Goal: Task Accomplishment & Management: Complete application form

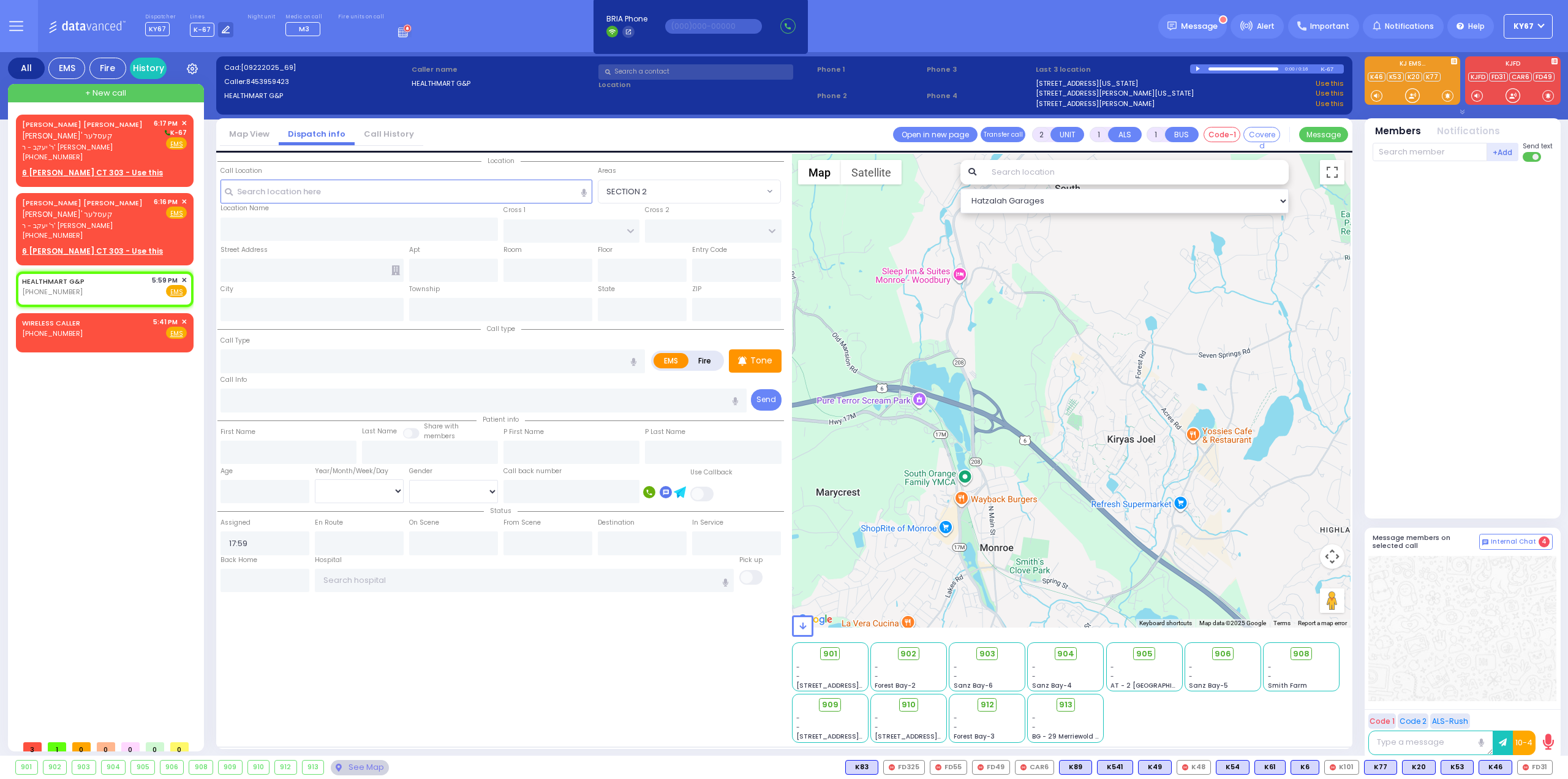
select select
click at [186, 201] on span "✕" at bounding box center [184, 202] width 6 height 11
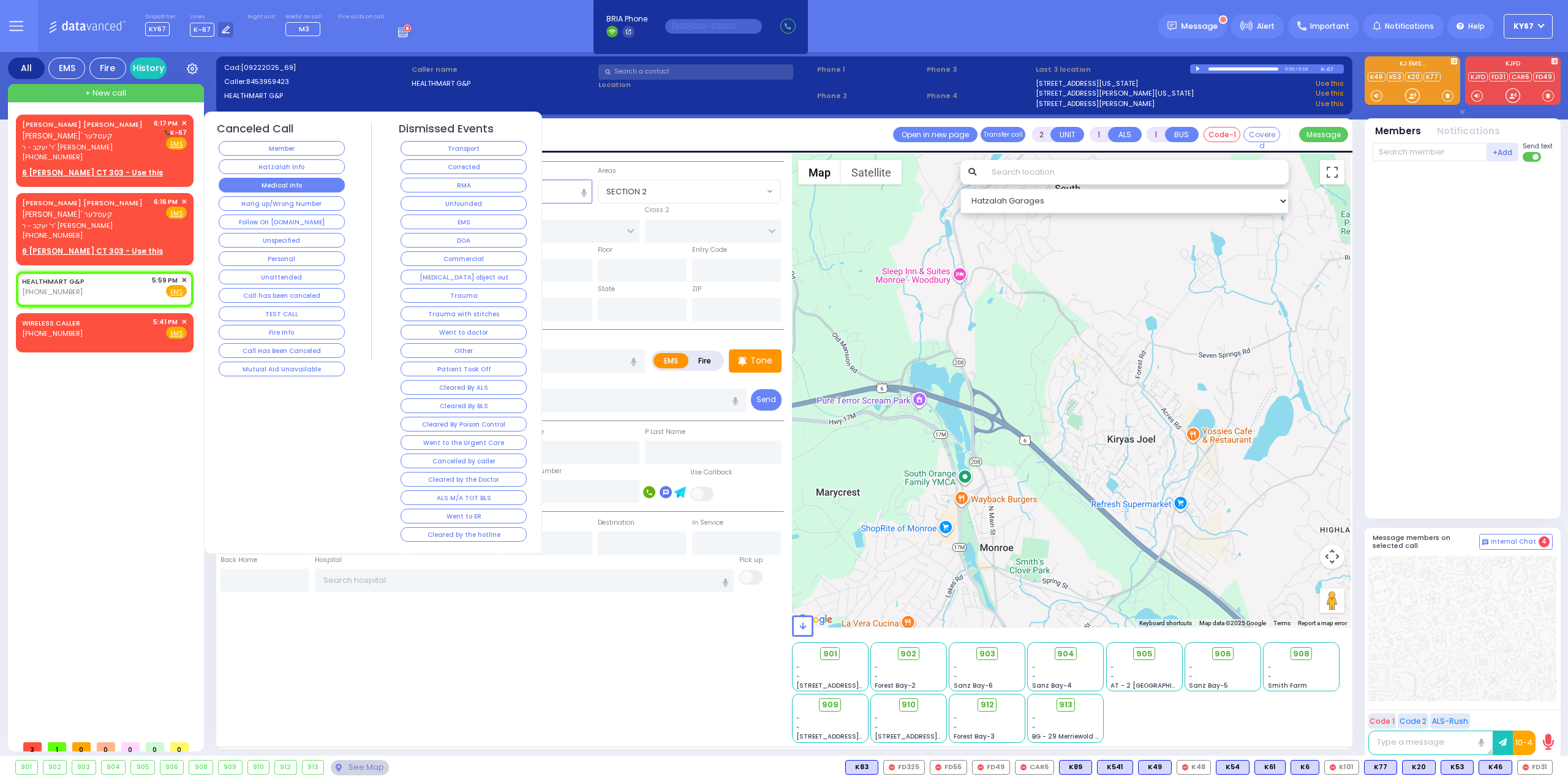
click at [273, 179] on button "Medical Info" at bounding box center [282, 185] width 126 height 15
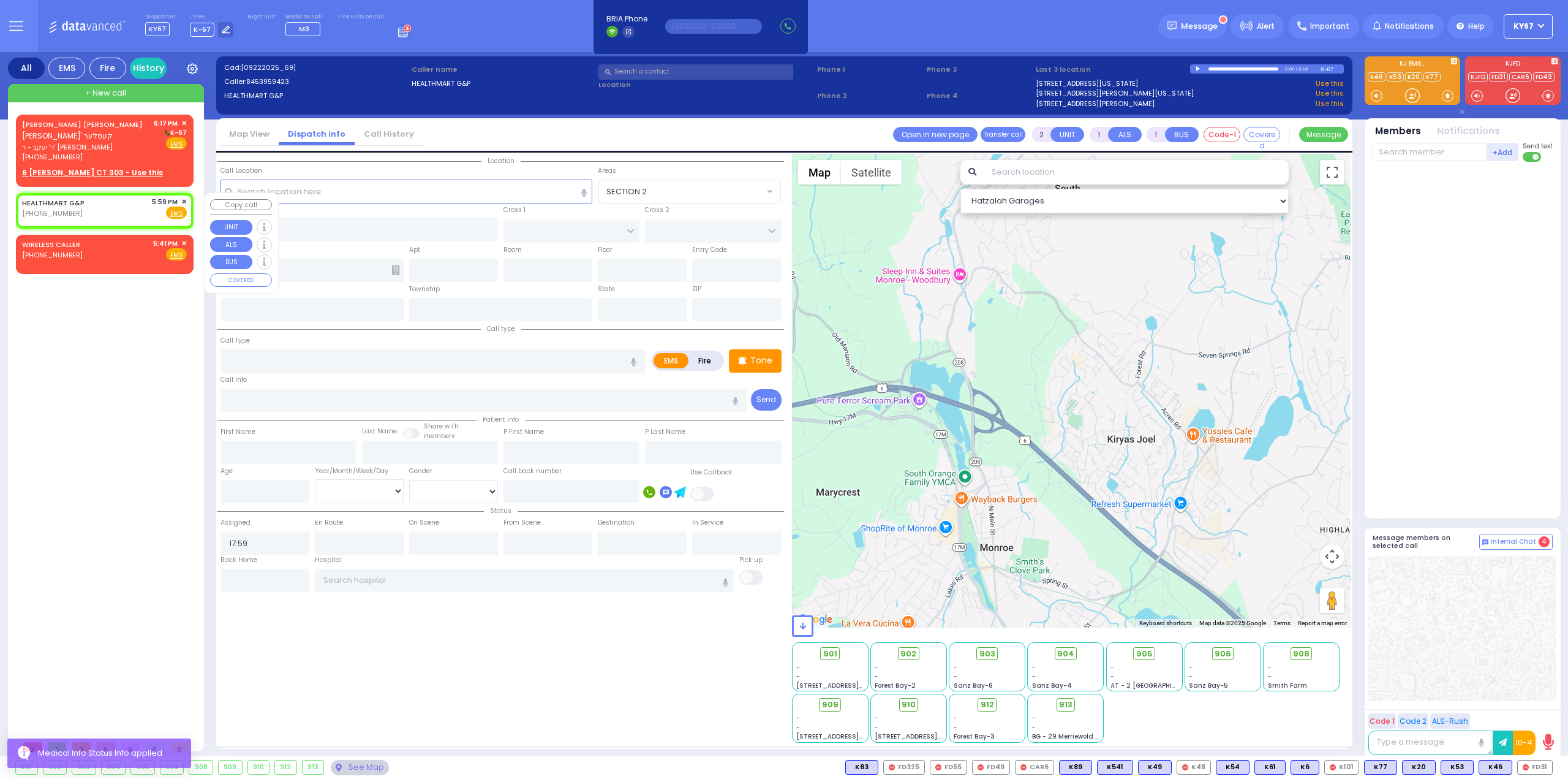
click at [186, 201] on span "✕" at bounding box center [184, 202] width 6 height 11
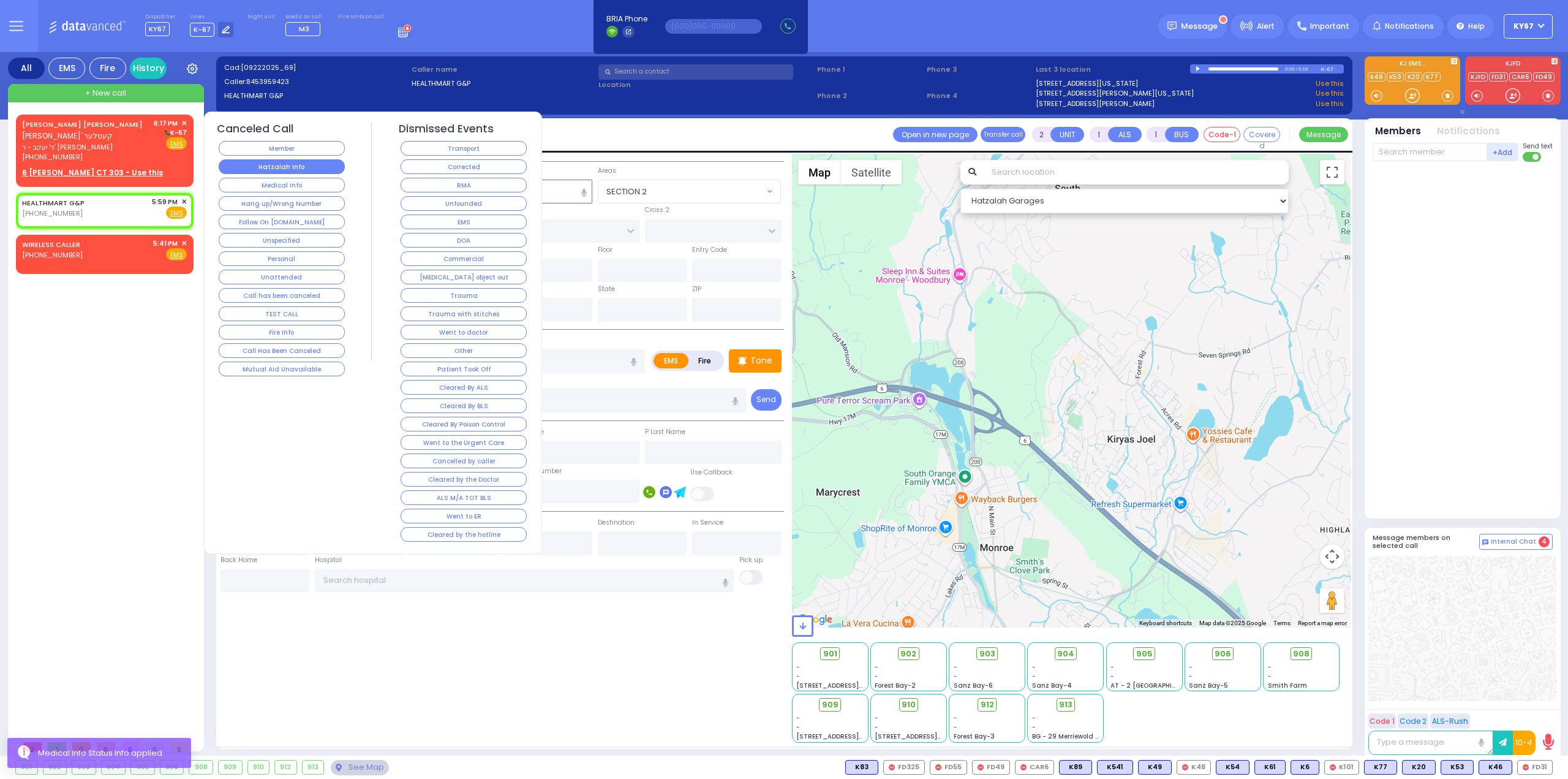
click at [259, 166] on button "Hatzalah Info" at bounding box center [282, 167] width 126 height 15
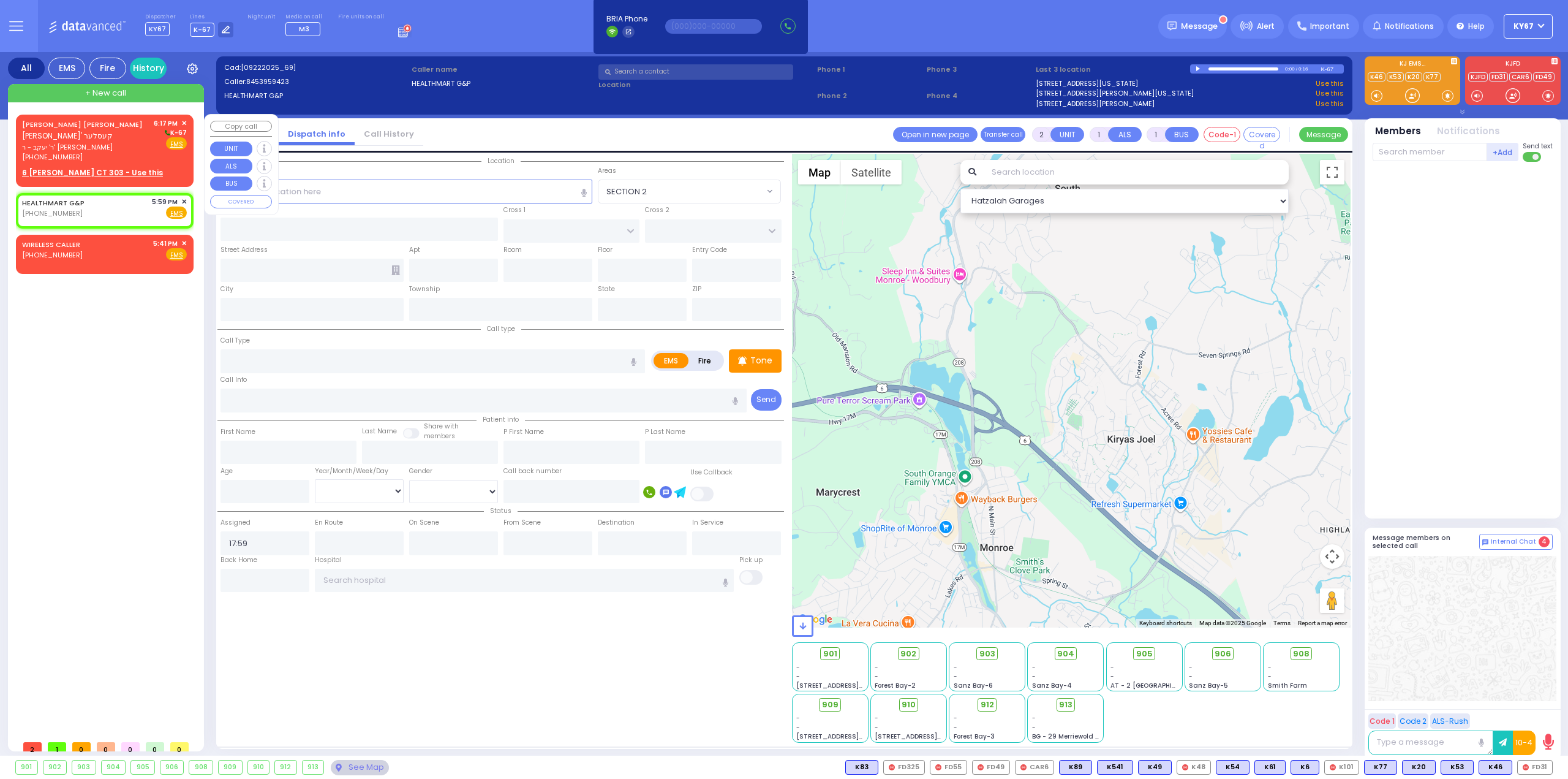
click at [186, 122] on span "✕" at bounding box center [184, 123] width 6 height 11
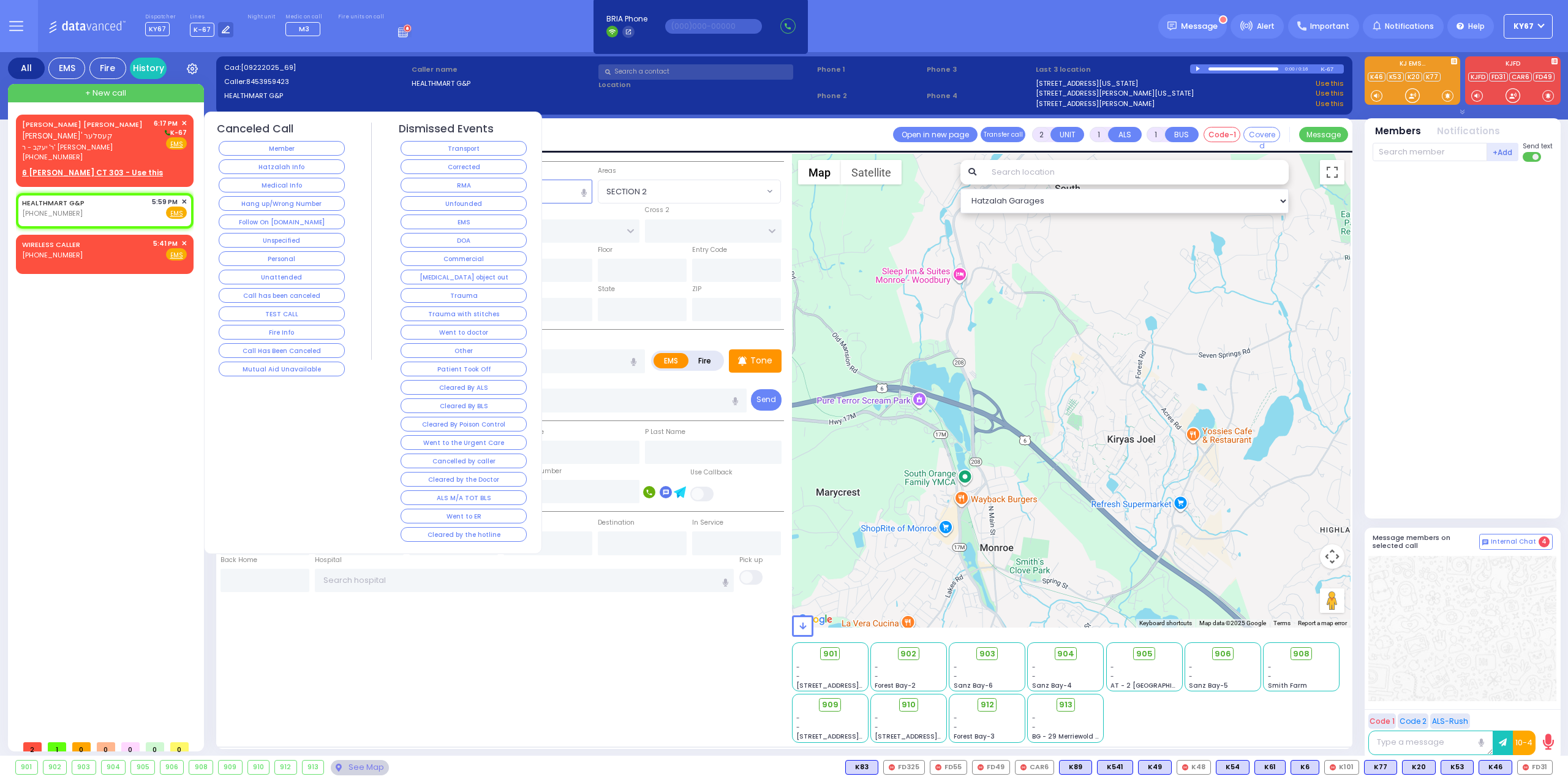
select select
radio input "true"
select select
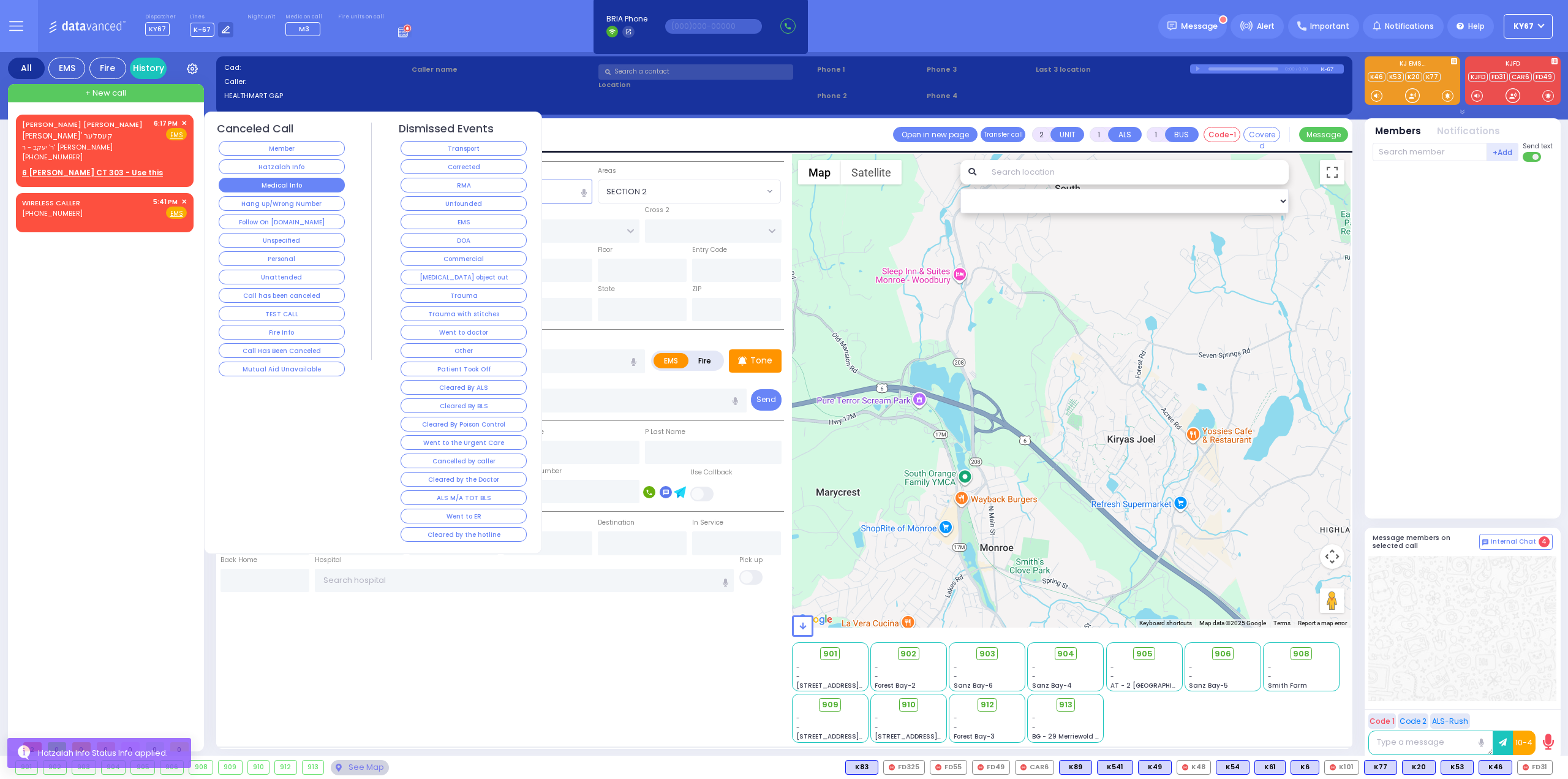
click at [265, 187] on button "Medical Info" at bounding box center [282, 185] width 126 height 15
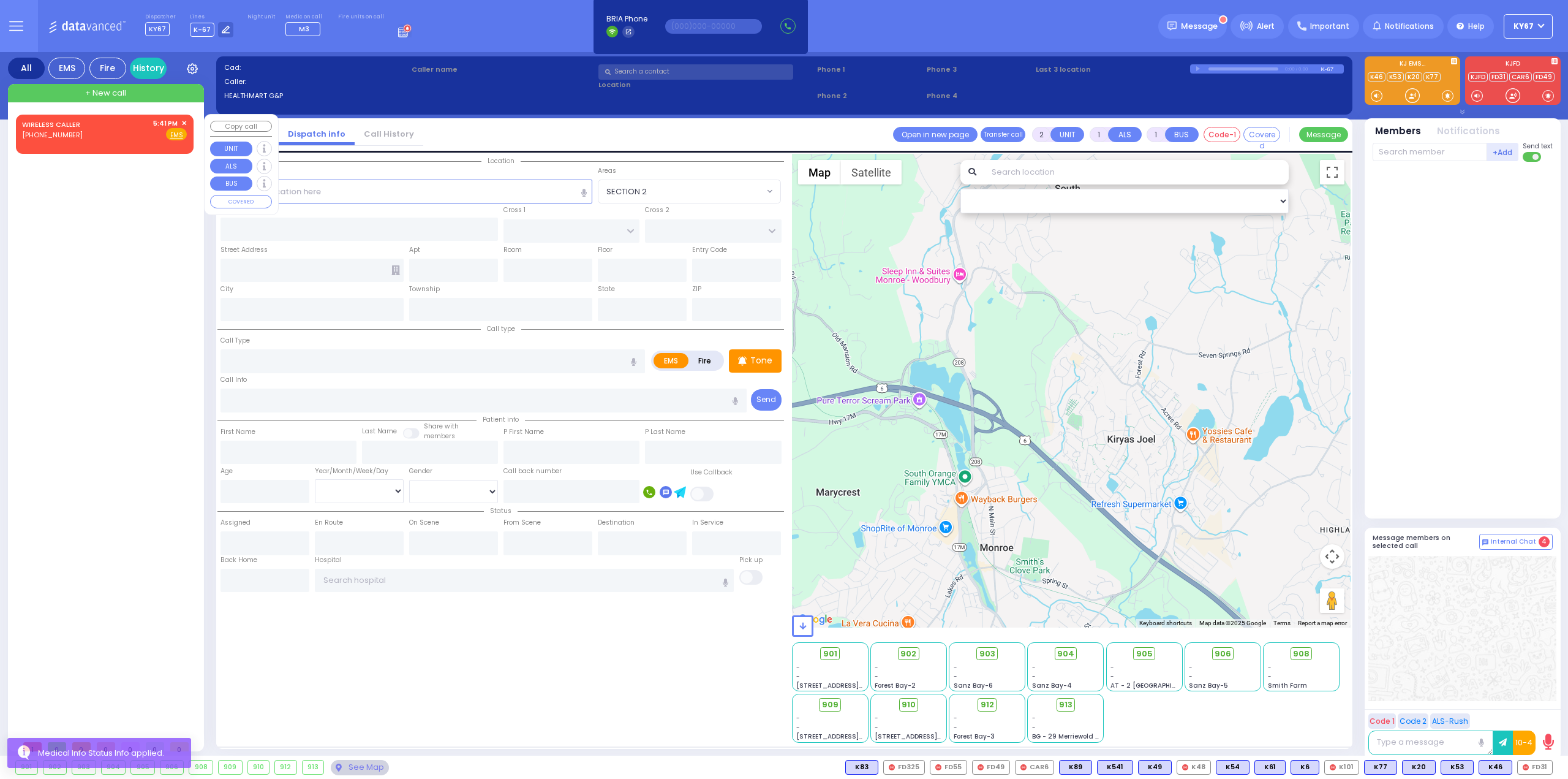
click at [184, 121] on span "✕" at bounding box center [184, 123] width 6 height 11
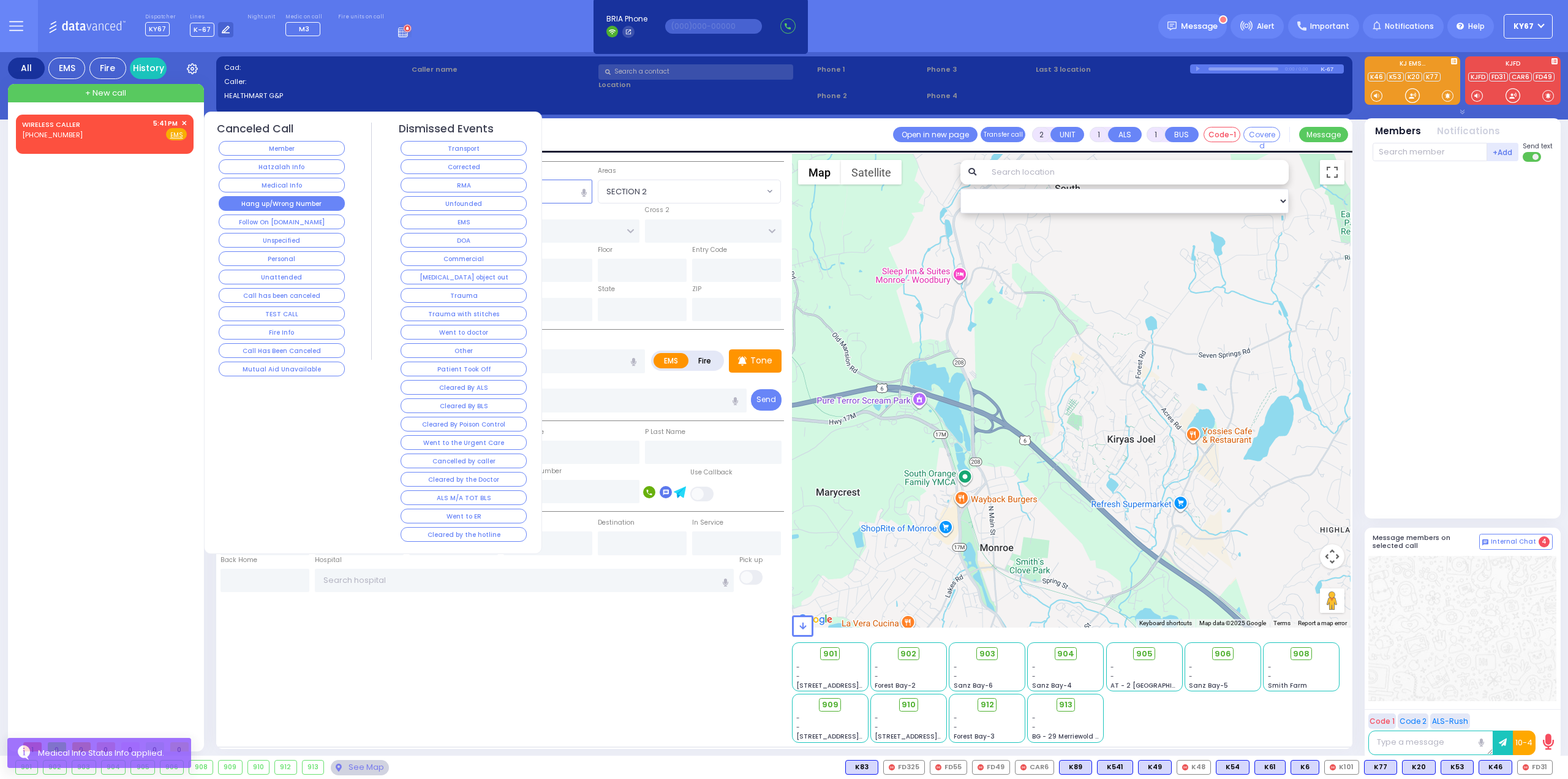
click at [294, 206] on button "Hang up/Wrong Number" at bounding box center [282, 203] width 126 height 15
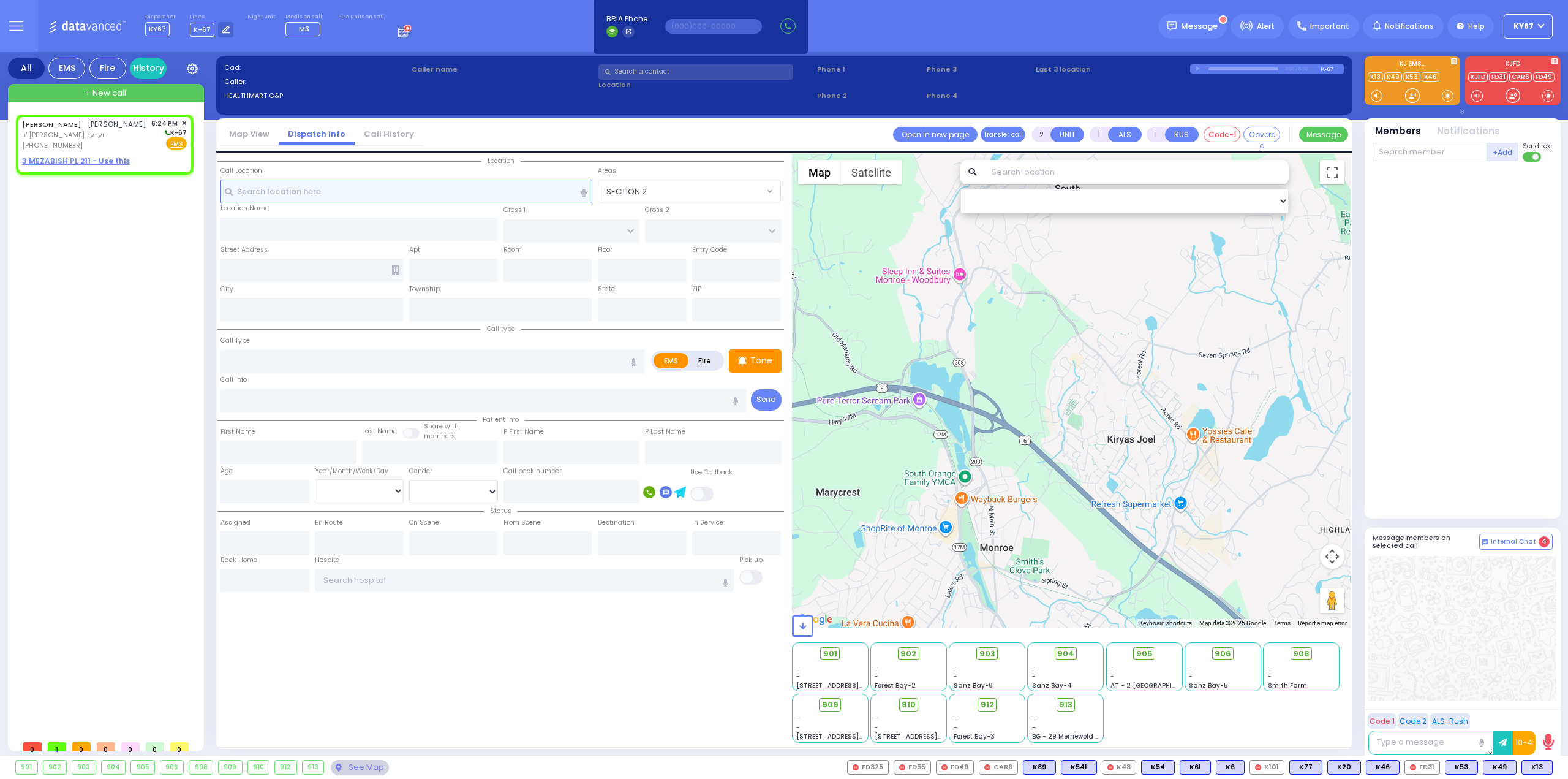
select select
radio input "true"
type input "[PERSON_NAME]"
select select
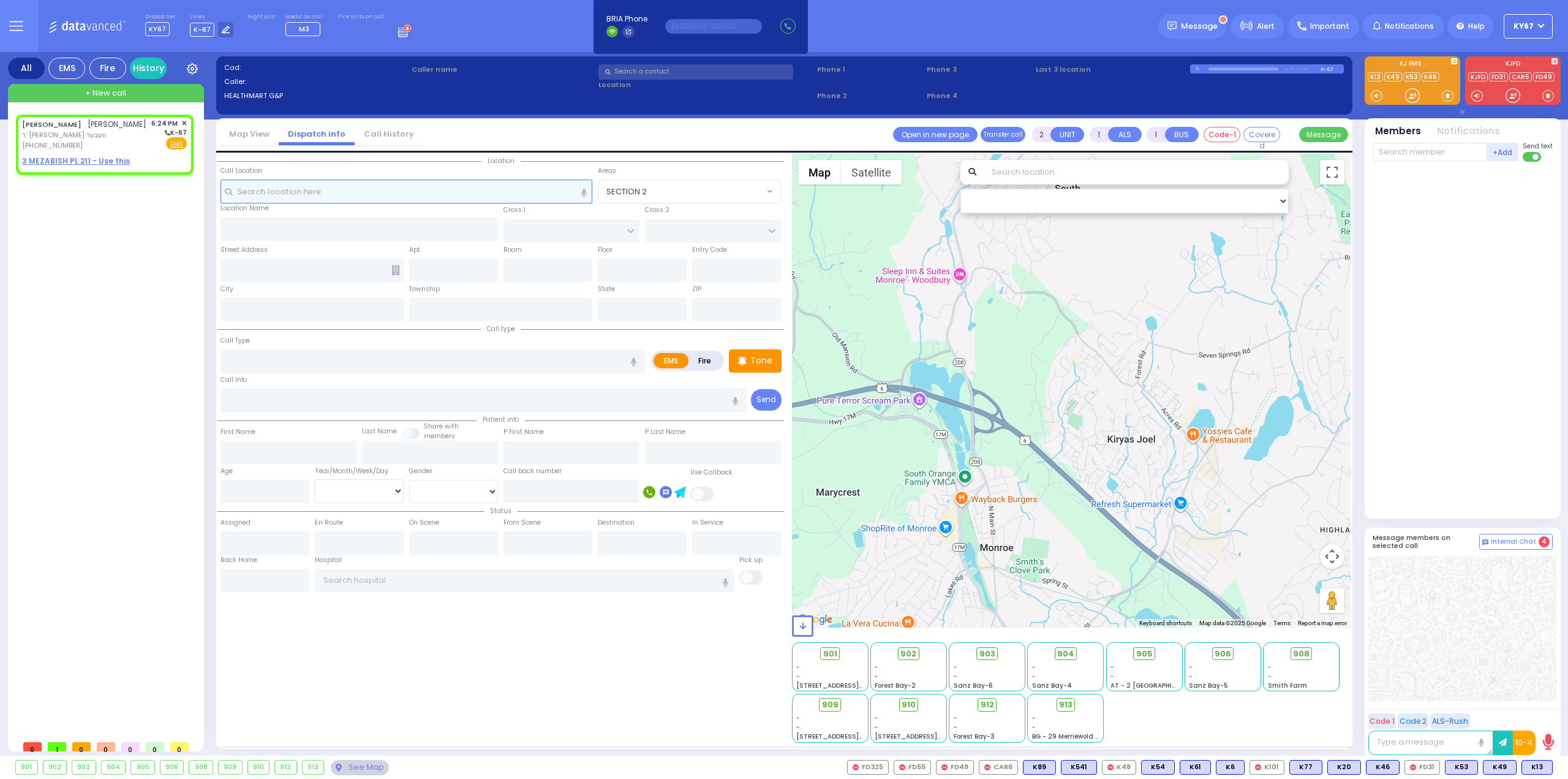
type input "18:24"
select select "Hatzalah Garages"
select select
radio input "true"
select select
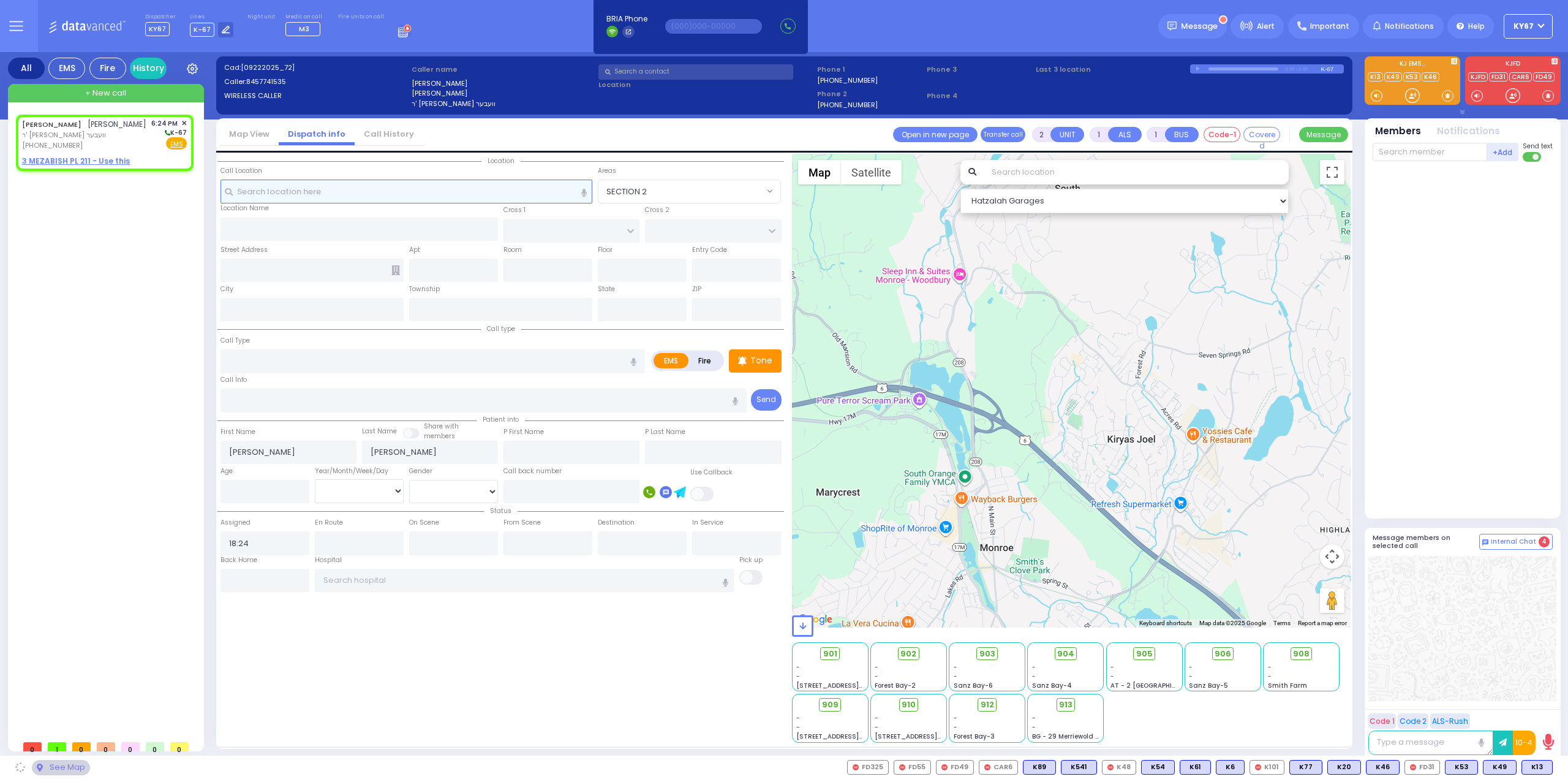
select select "Hatzalah Garages"
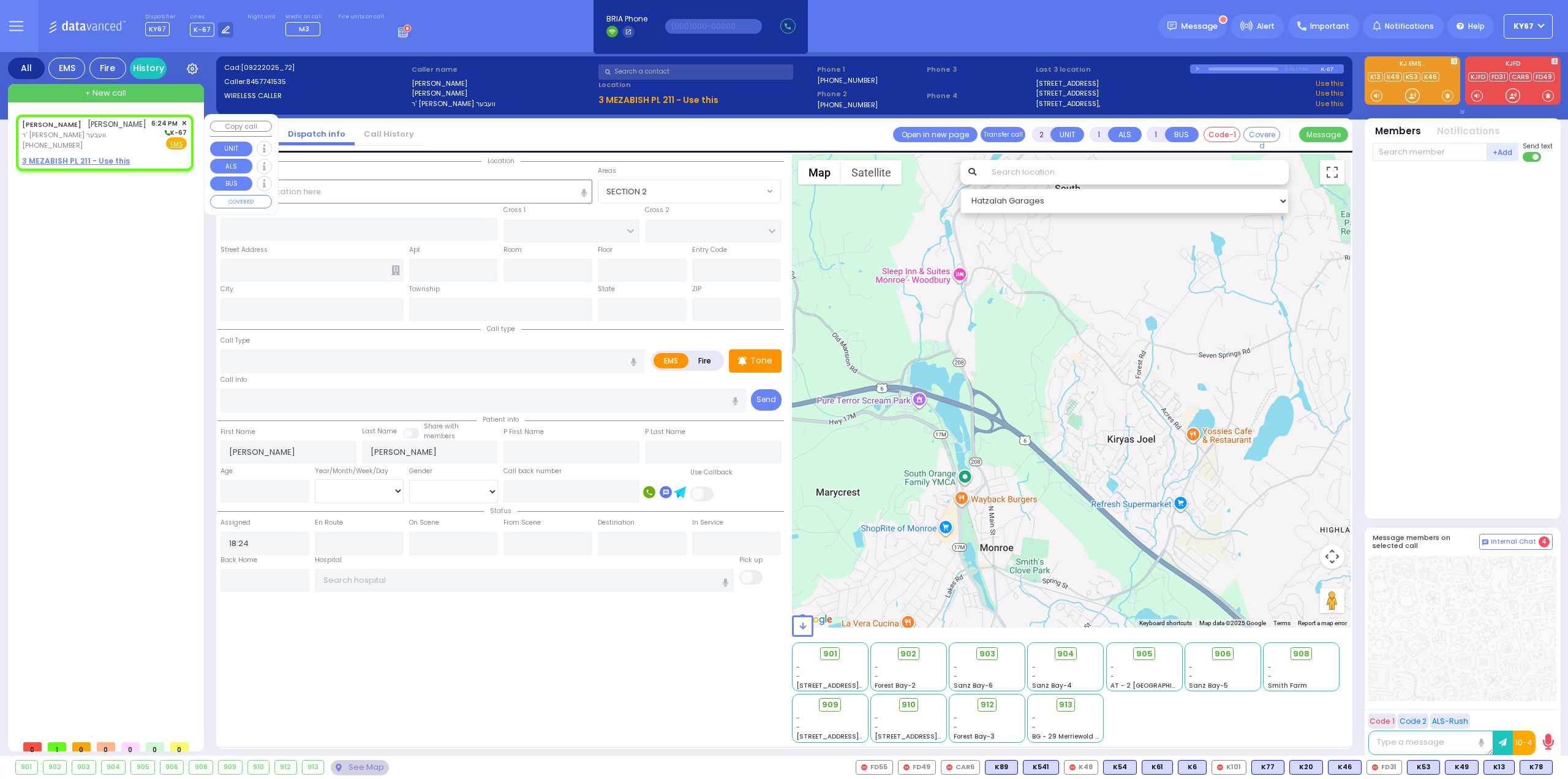
click at [111, 135] on span "ר' [PERSON_NAME] וועבער" at bounding box center [84, 135] width 124 height 11
select select
radio input "true"
select select
select select "Hatzalah Garages"
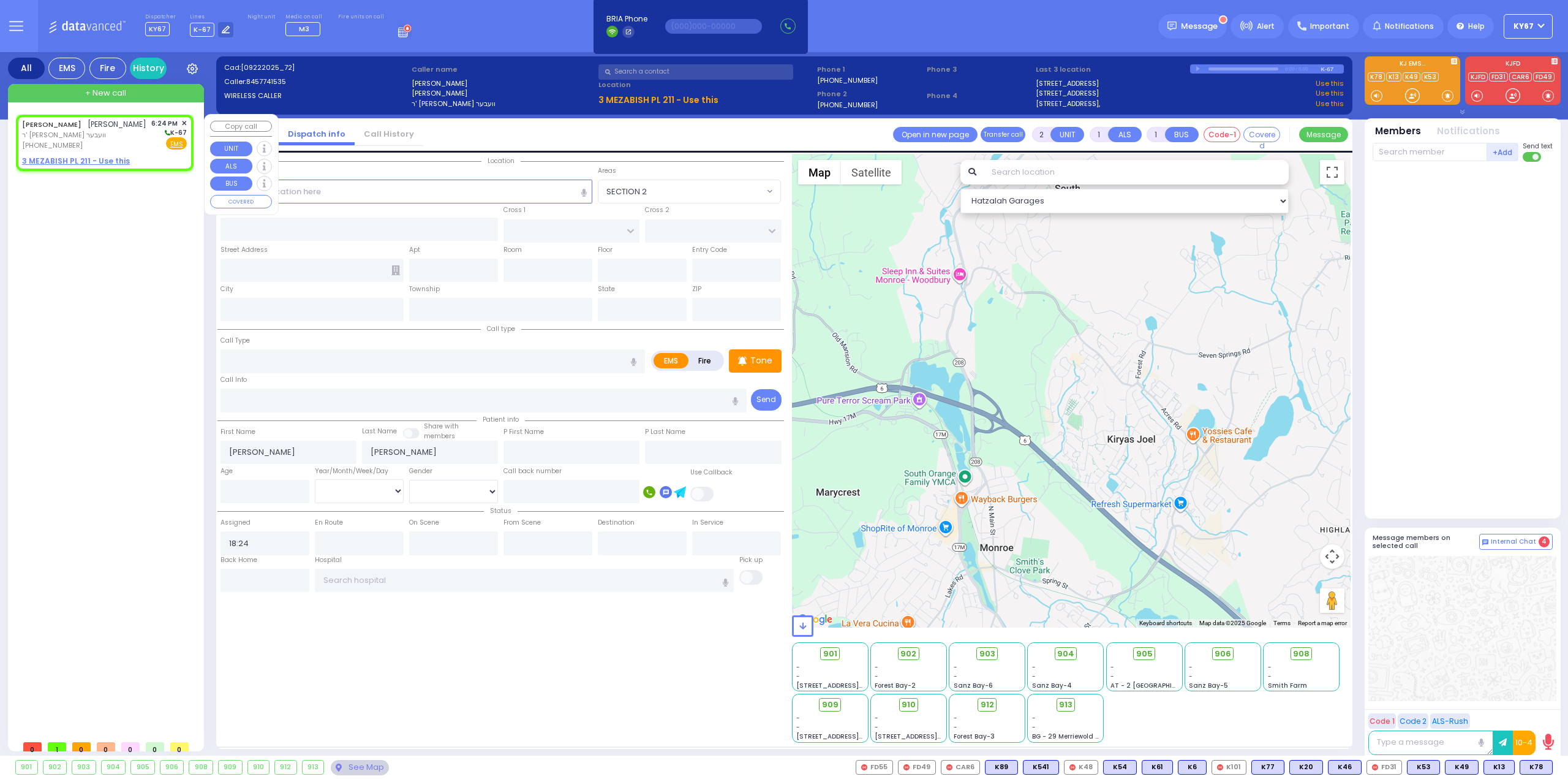
click at [66, 161] on u "3 MEZABISH PL 211 - Use this" at bounding box center [76, 161] width 108 height 11
select select
radio input "true"
select select
select select "Hatzalah Garages"
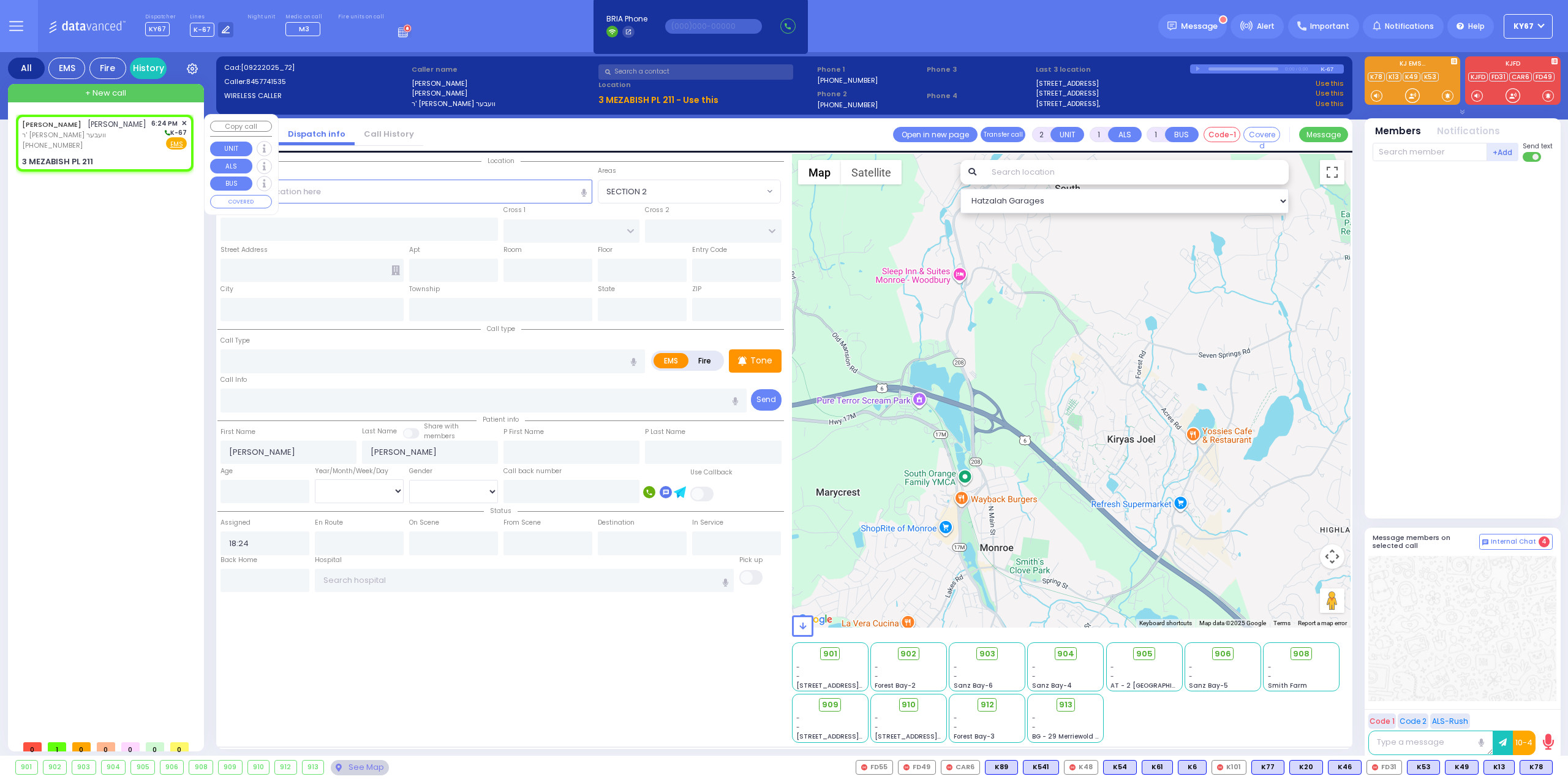
select select
radio input "true"
select select
select select "Hatzalah Garages"
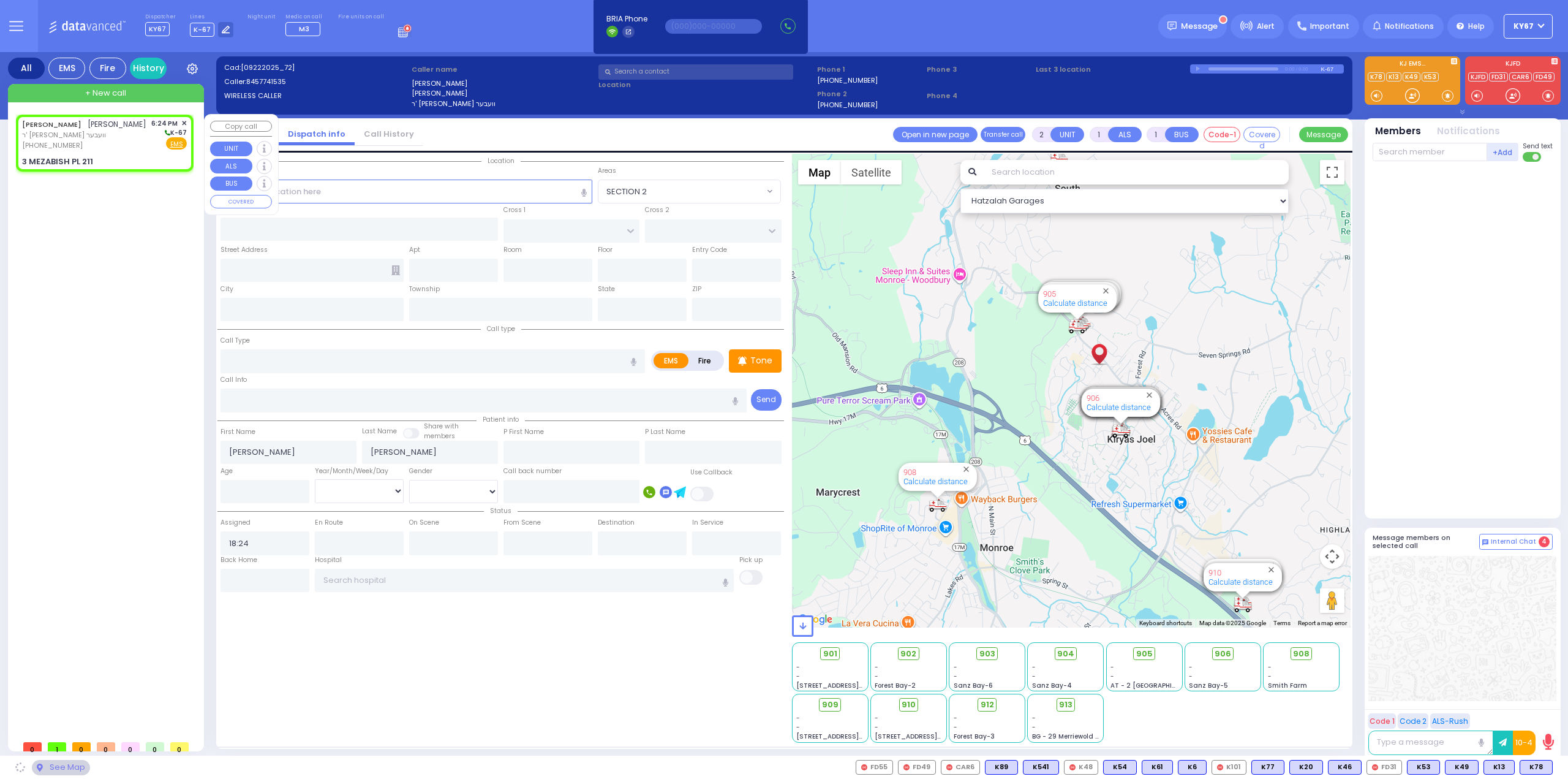
type input "NICKLESBURG RD"
type input "FOREST RD"
type input "3 MEZABISH PL"
type input "211"
type input "Monroe"
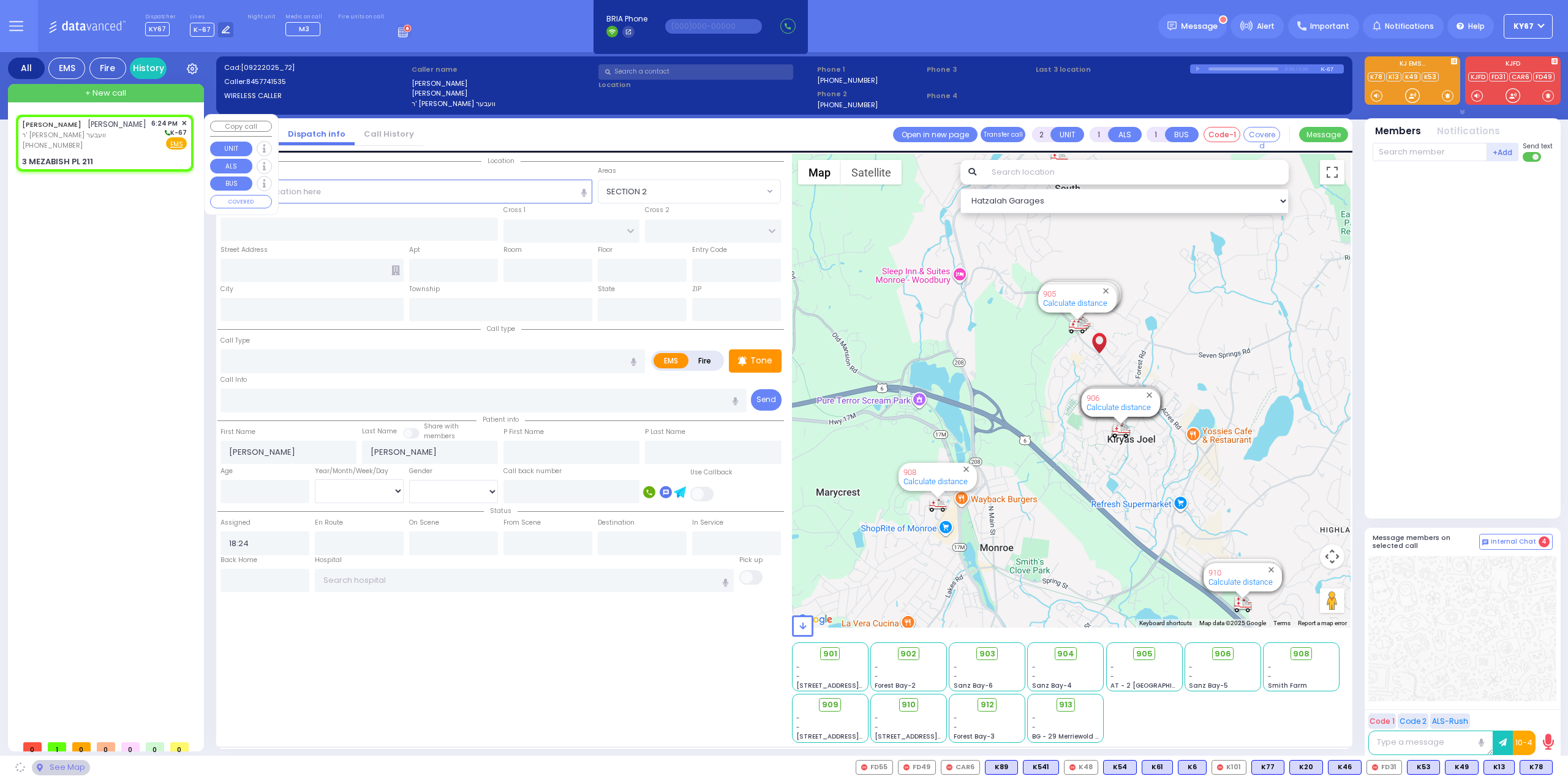
type input "[US_STATE]"
type input "10950"
select select "ATZEI TAMURIM"
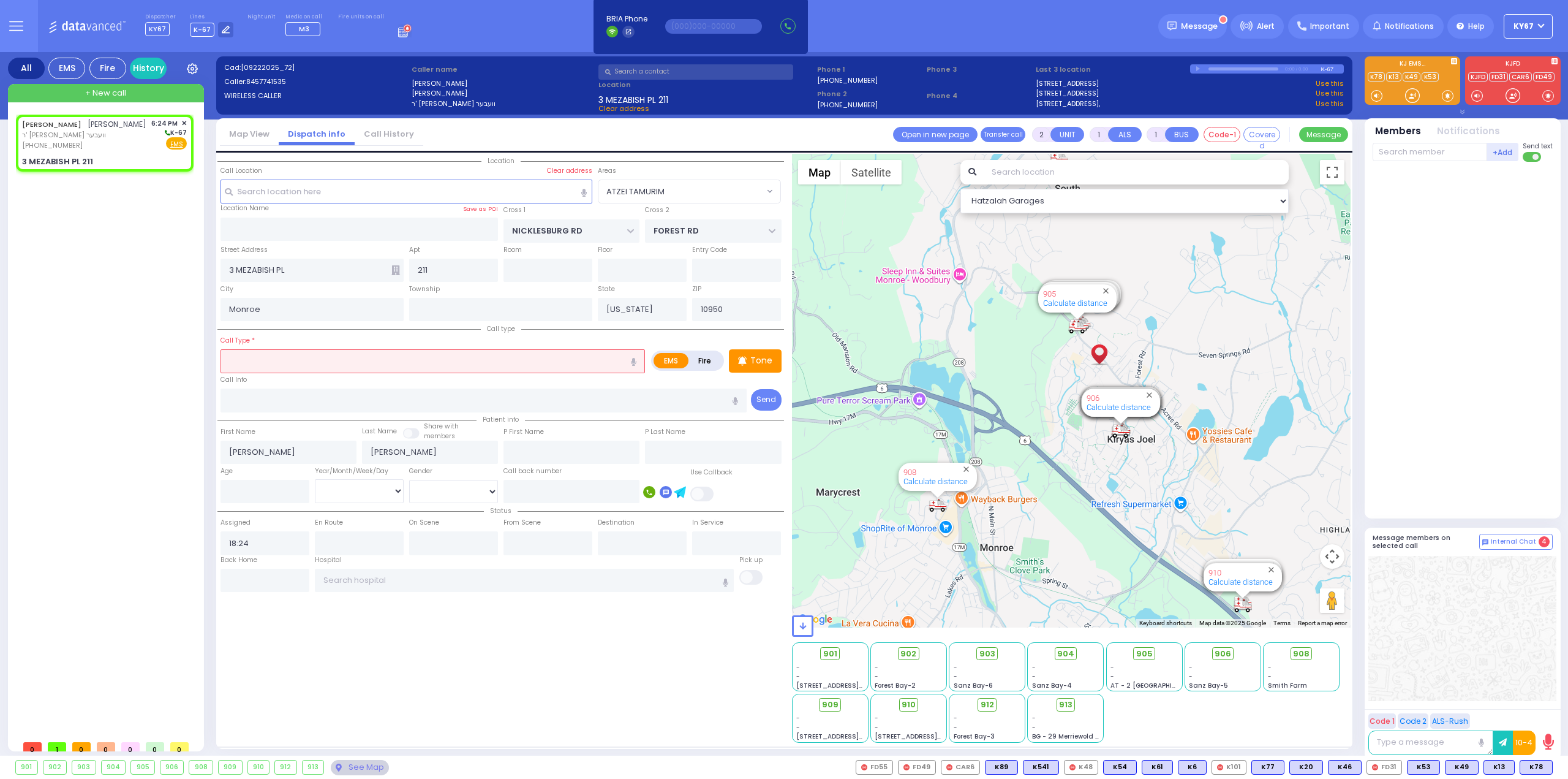
click at [361, 364] on input "text" at bounding box center [432, 361] width 424 height 23
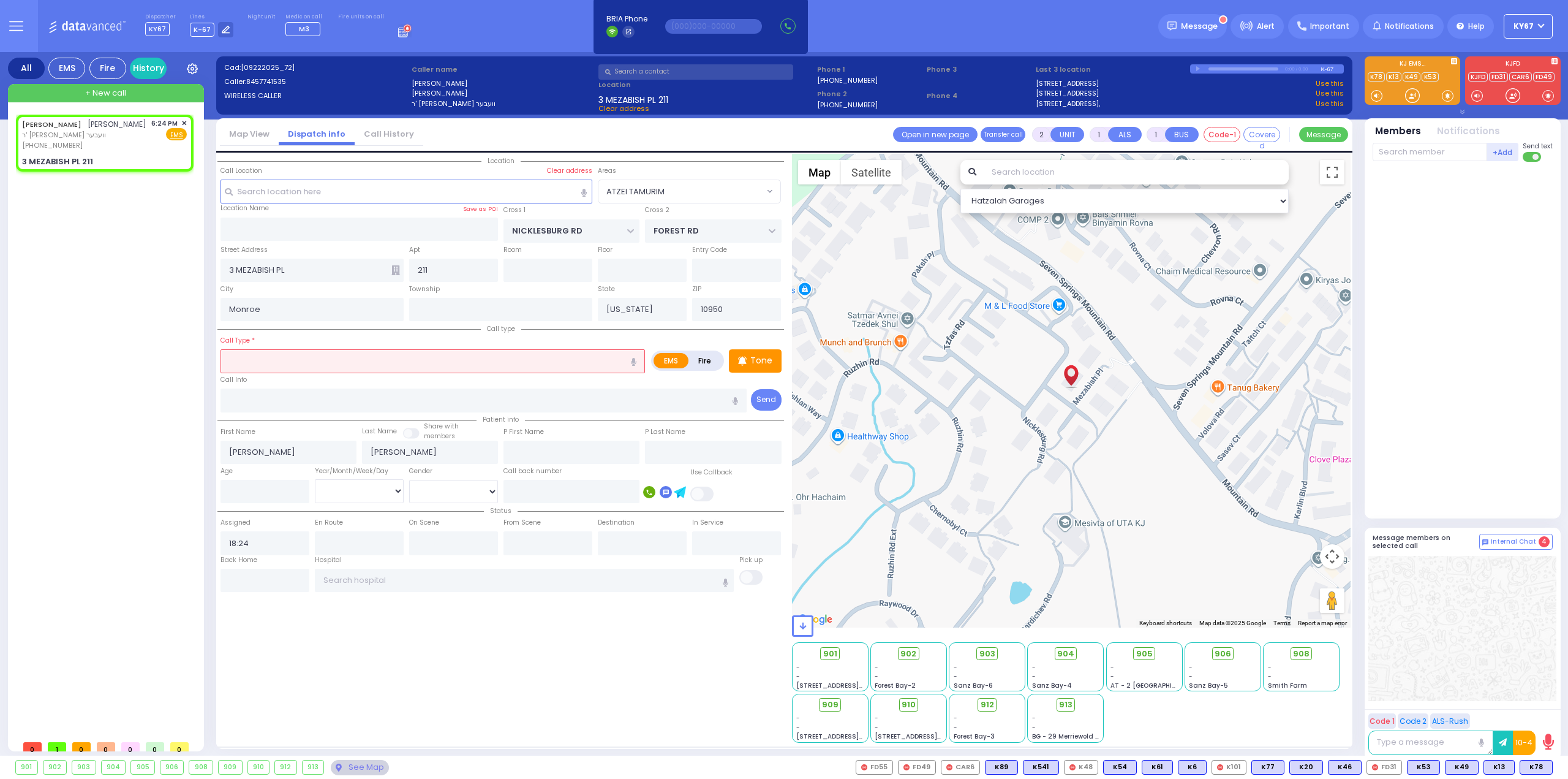
select select
radio input "true"
select select
select select "Hatzalah Garages"
select select "ATZEI TAMURIM"
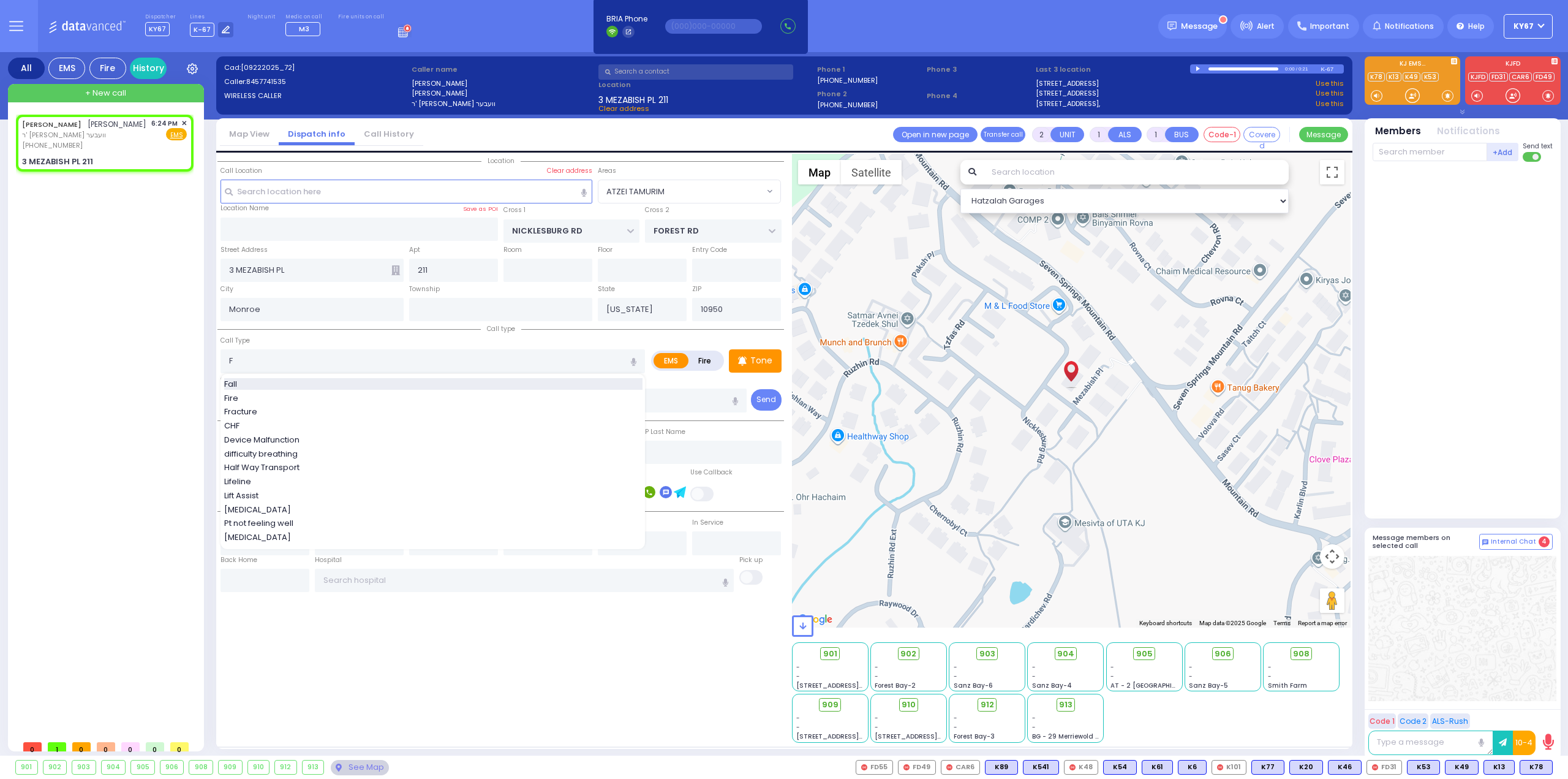
click at [293, 382] on div "Fall" at bounding box center [433, 383] width 418 height 12
type input "Fall"
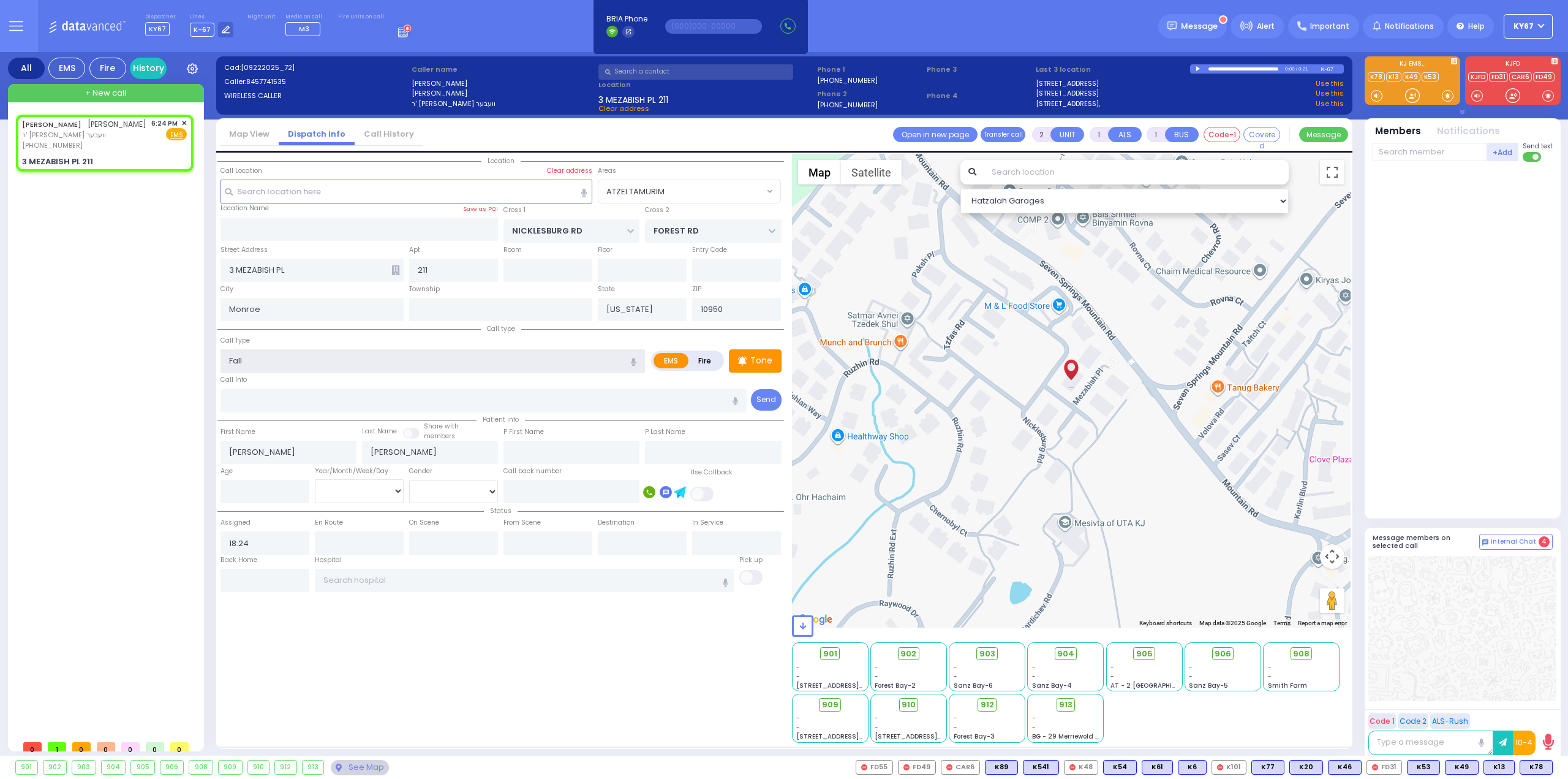
type input "1"
type input "0"
click at [454, 707] on div "Location All areas" at bounding box center [501, 448] width 567 height 589
select select
radio input "true"
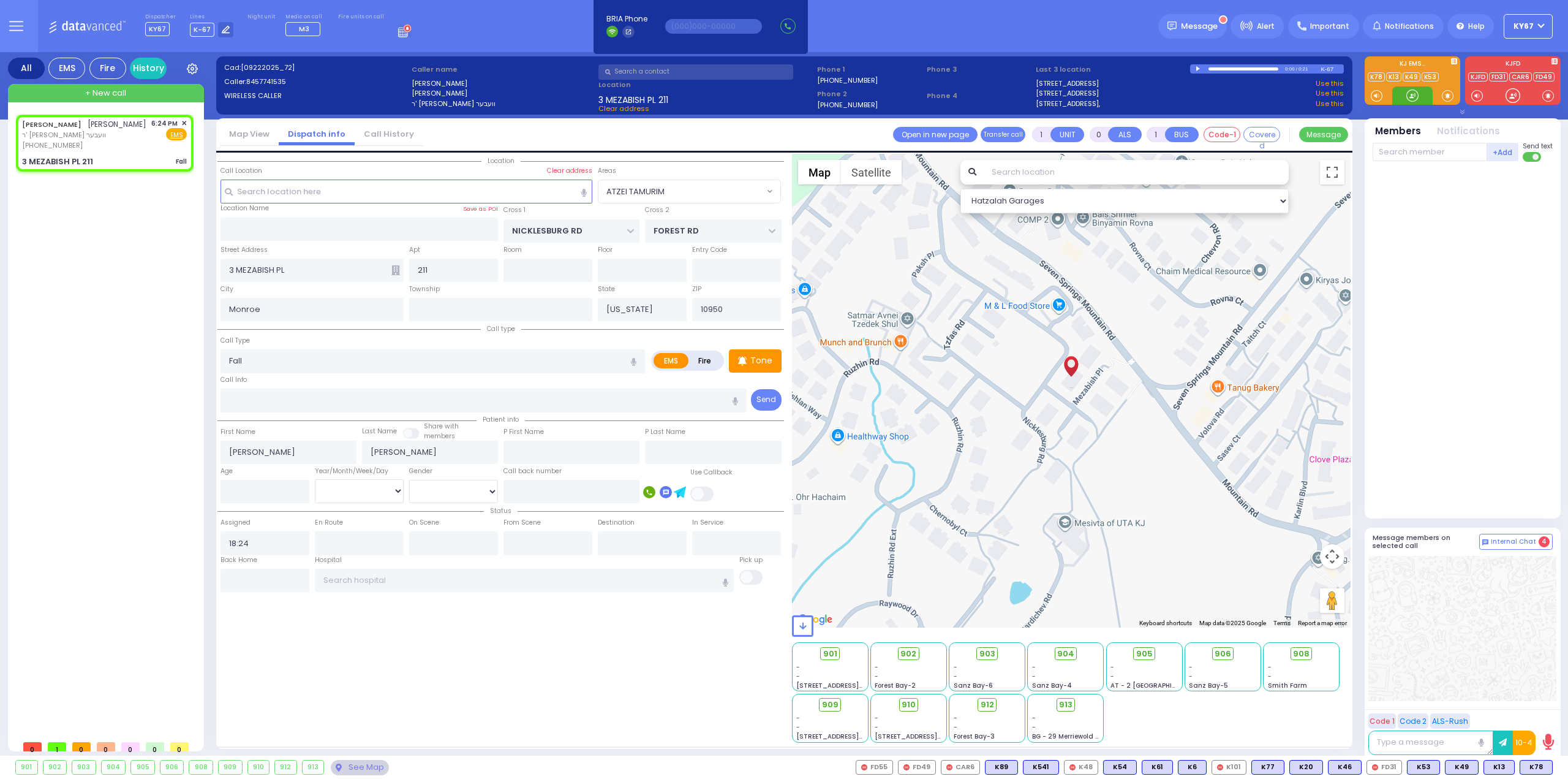
select select
select select "Hatzalah Garages"
select select
radio input "true"
select select
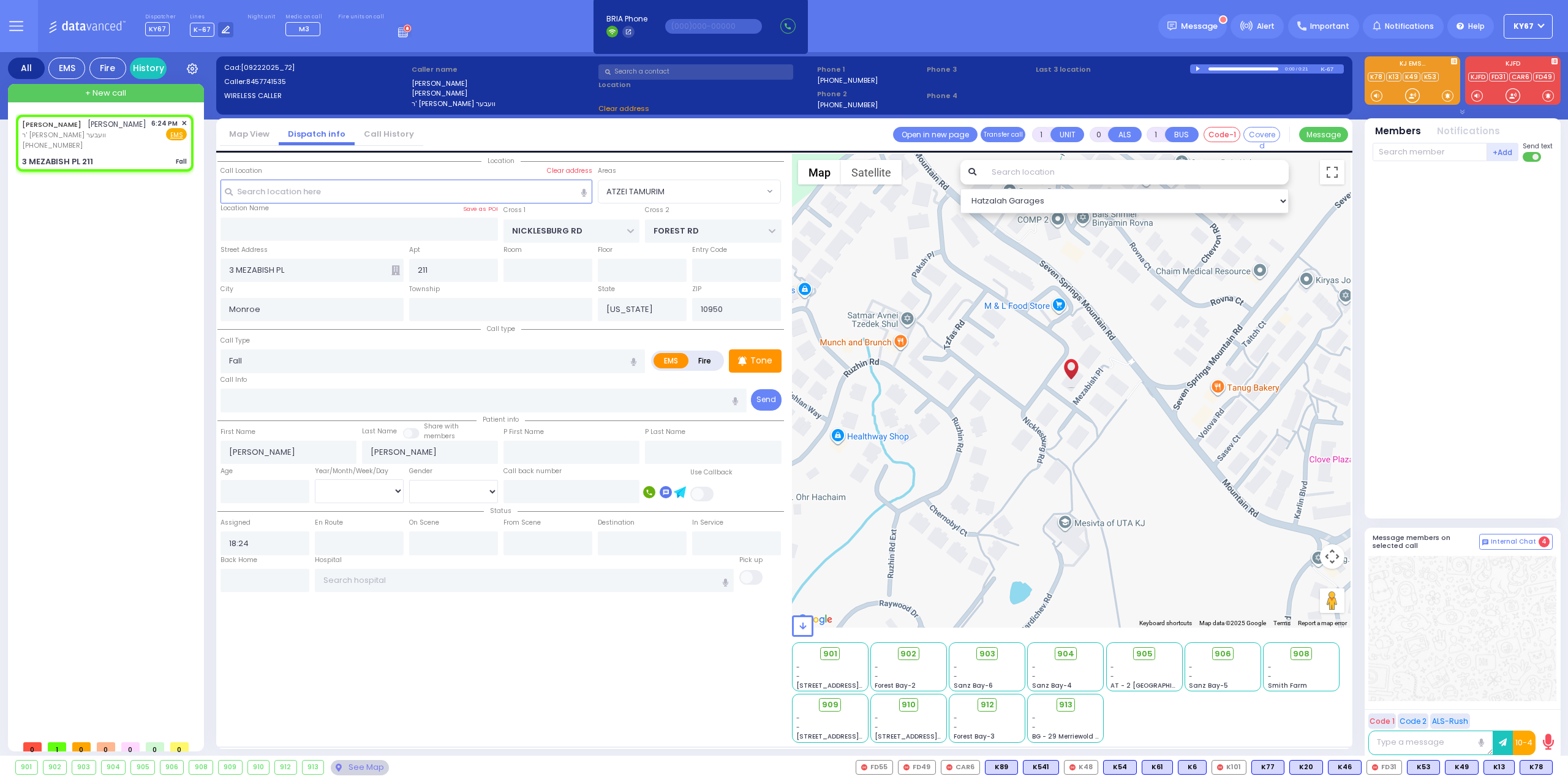
select select "Hatzalah Garages"
select select "ATZEI TAMURIM"
click at [1538, 766] on span "K20" at bounding box center [1536, 767] width 33 height 13
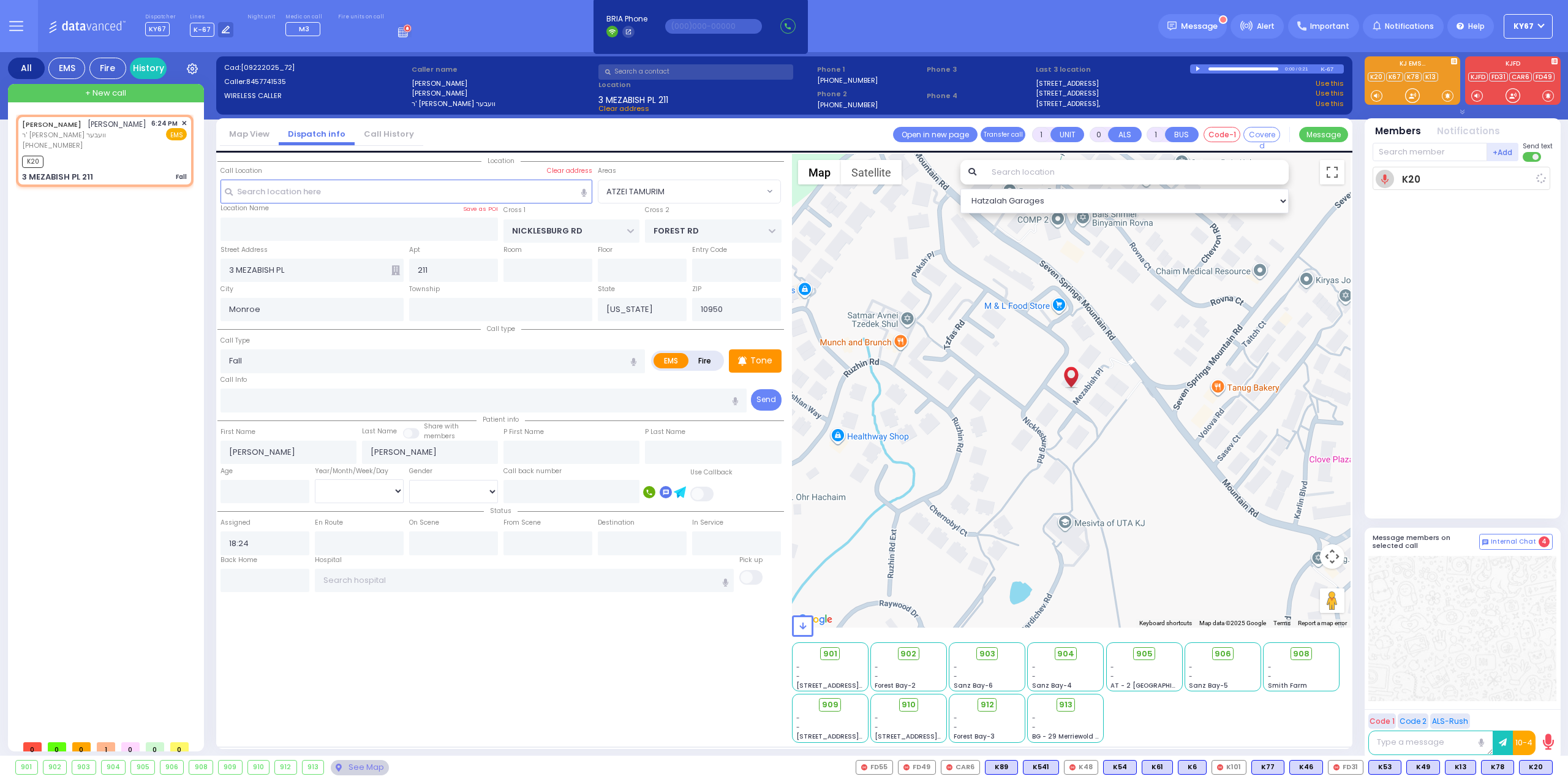
select select
radio input "true"
select select
type input "18:26"
select select "Hatzalah Garages"
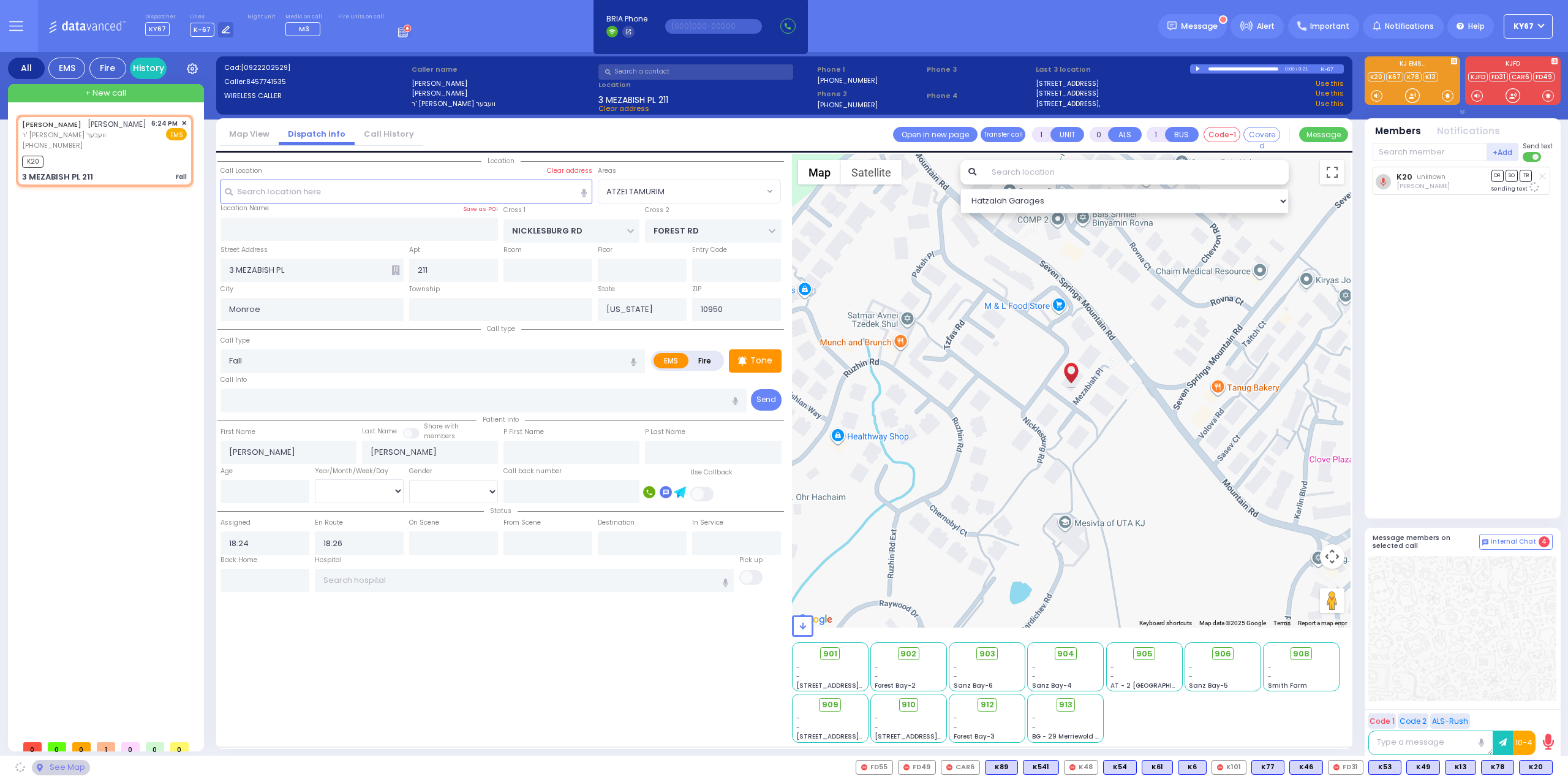
select select "ATZEI TAMURIM"
click at [1538, 766] on span "K83" at bounding box center [1536, 767] width 32 height 13
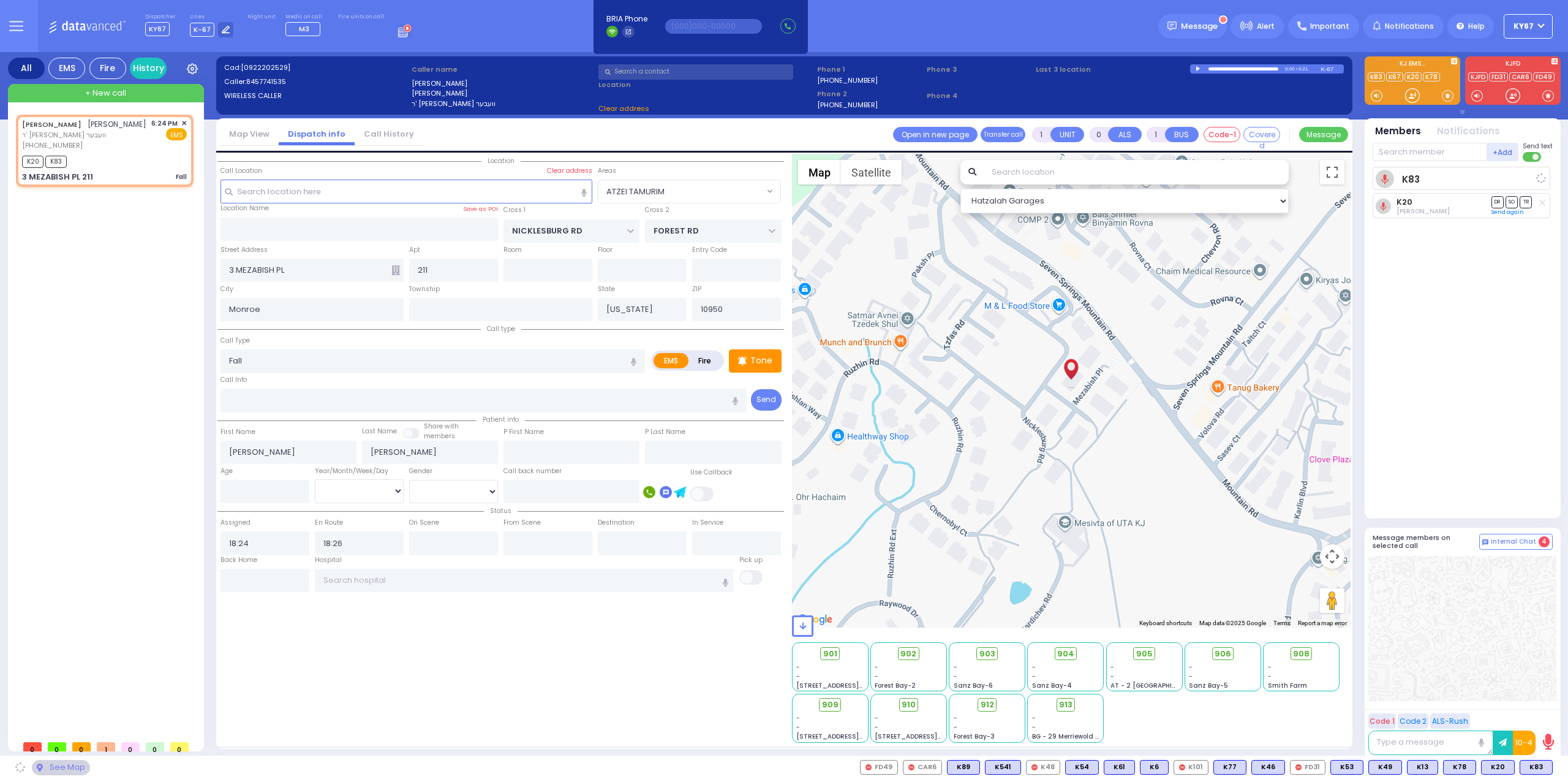
select select
radio input "true"
select select
select select "Hatzalah Garages"
select select "ATZEI TAMURIM"
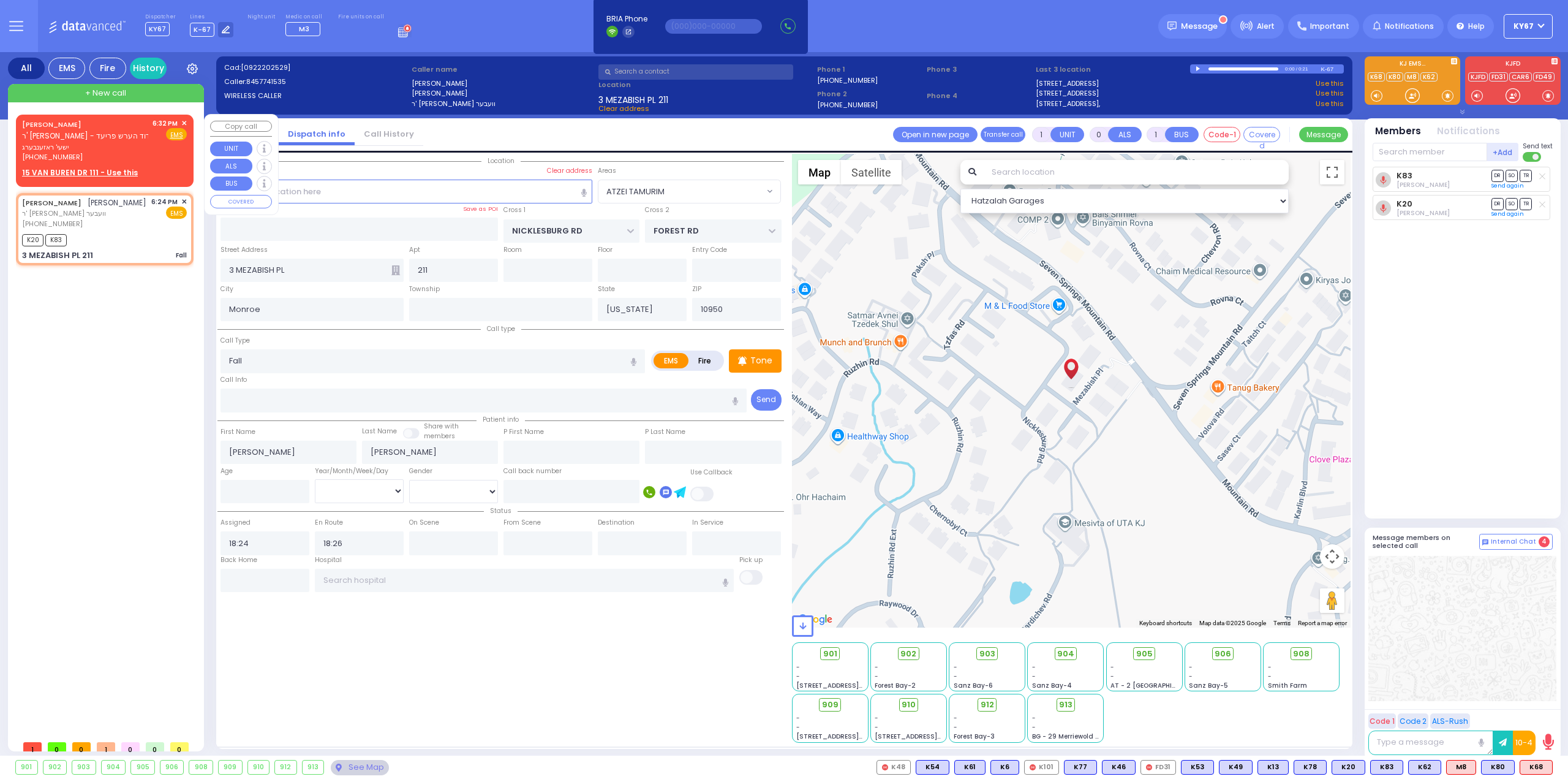
click at [186, 121] on span "✕" at bounding box center [184, 123] width 6 height 11
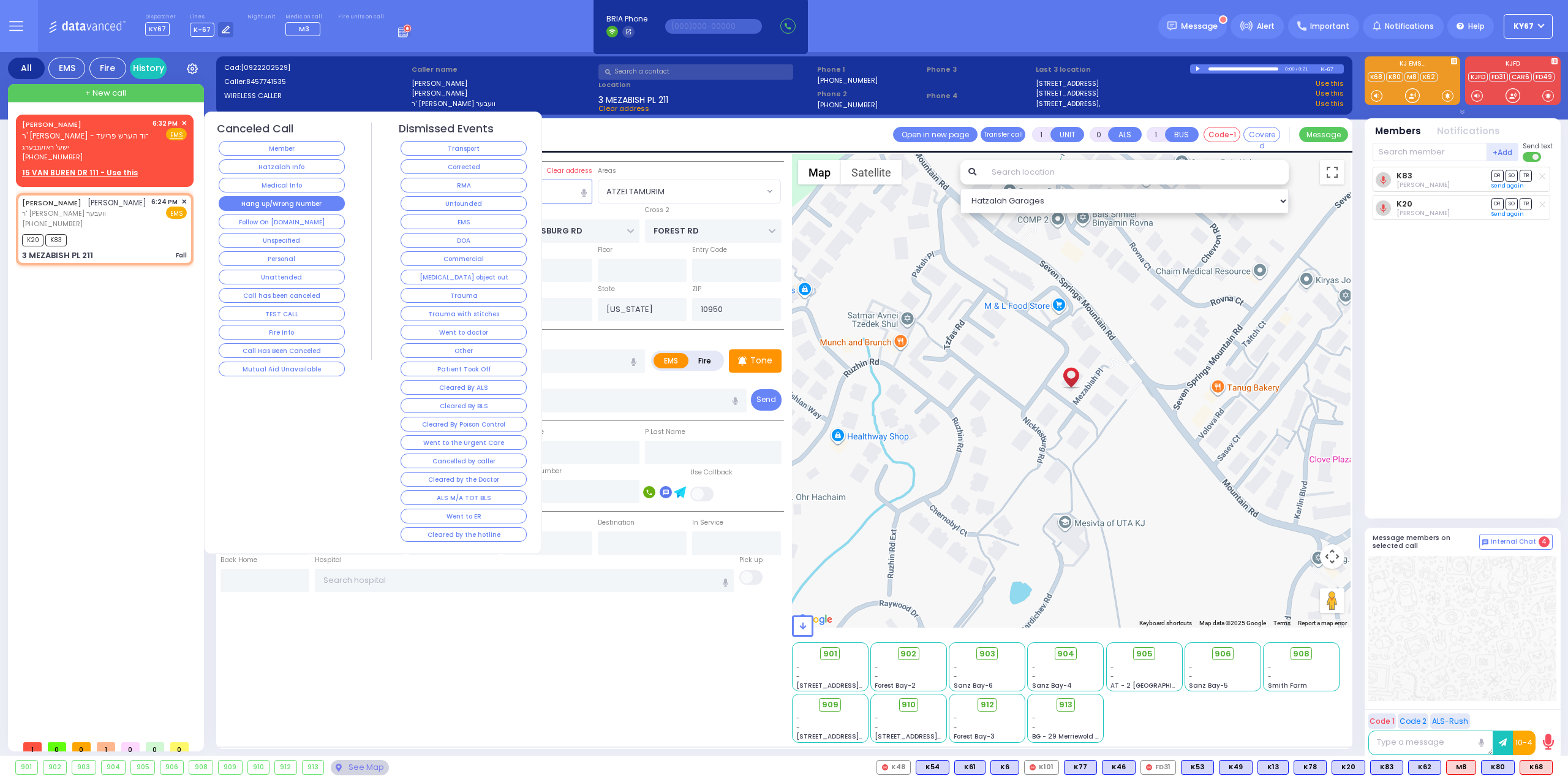
click at [285, 203] on button "Hang up/Wrong Number" at bounding box center [282, 203] width 126 height 15
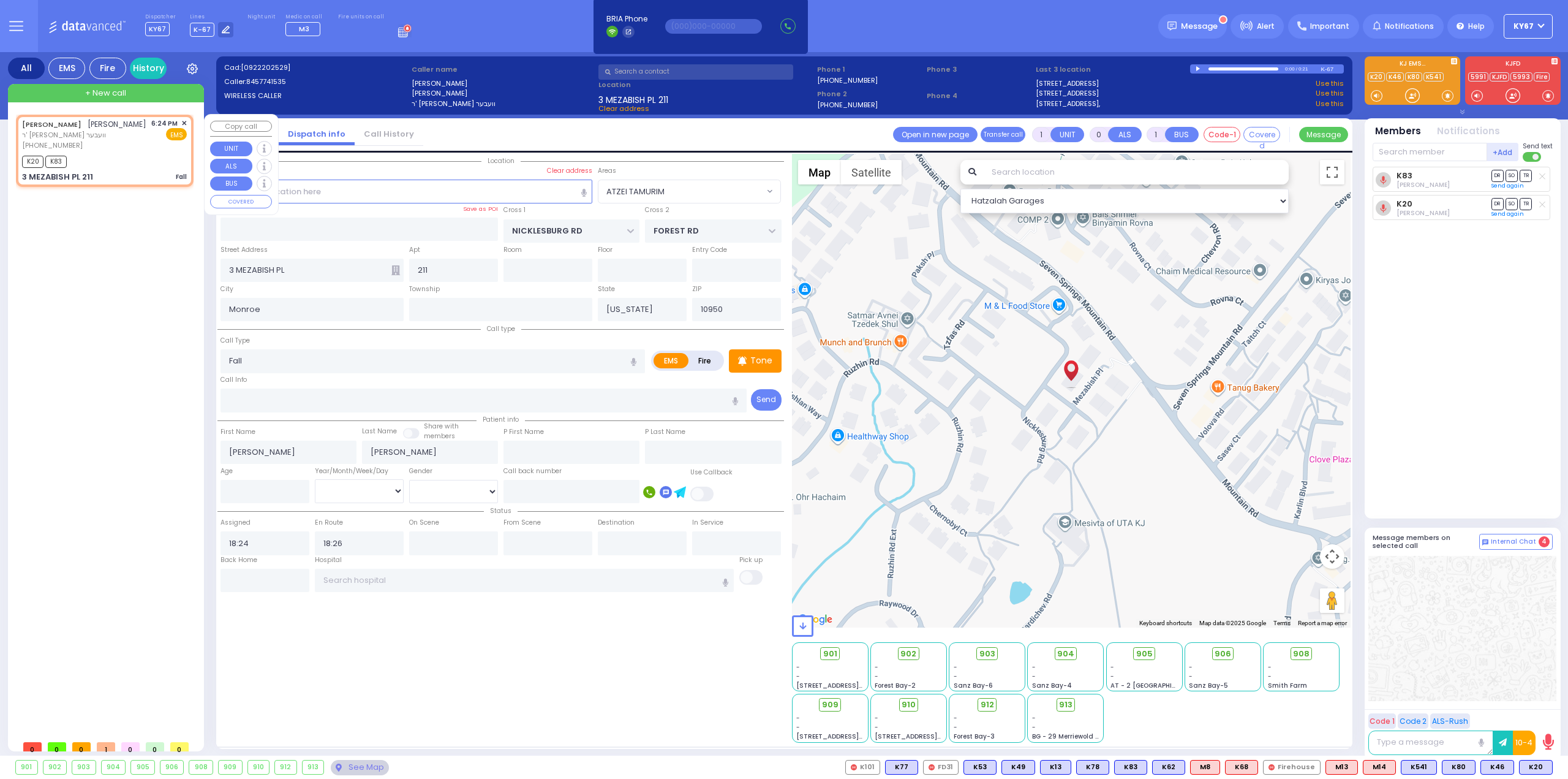
click at [183, 121] on span "✕" at bounding box center [184, 123] width 6 height 11
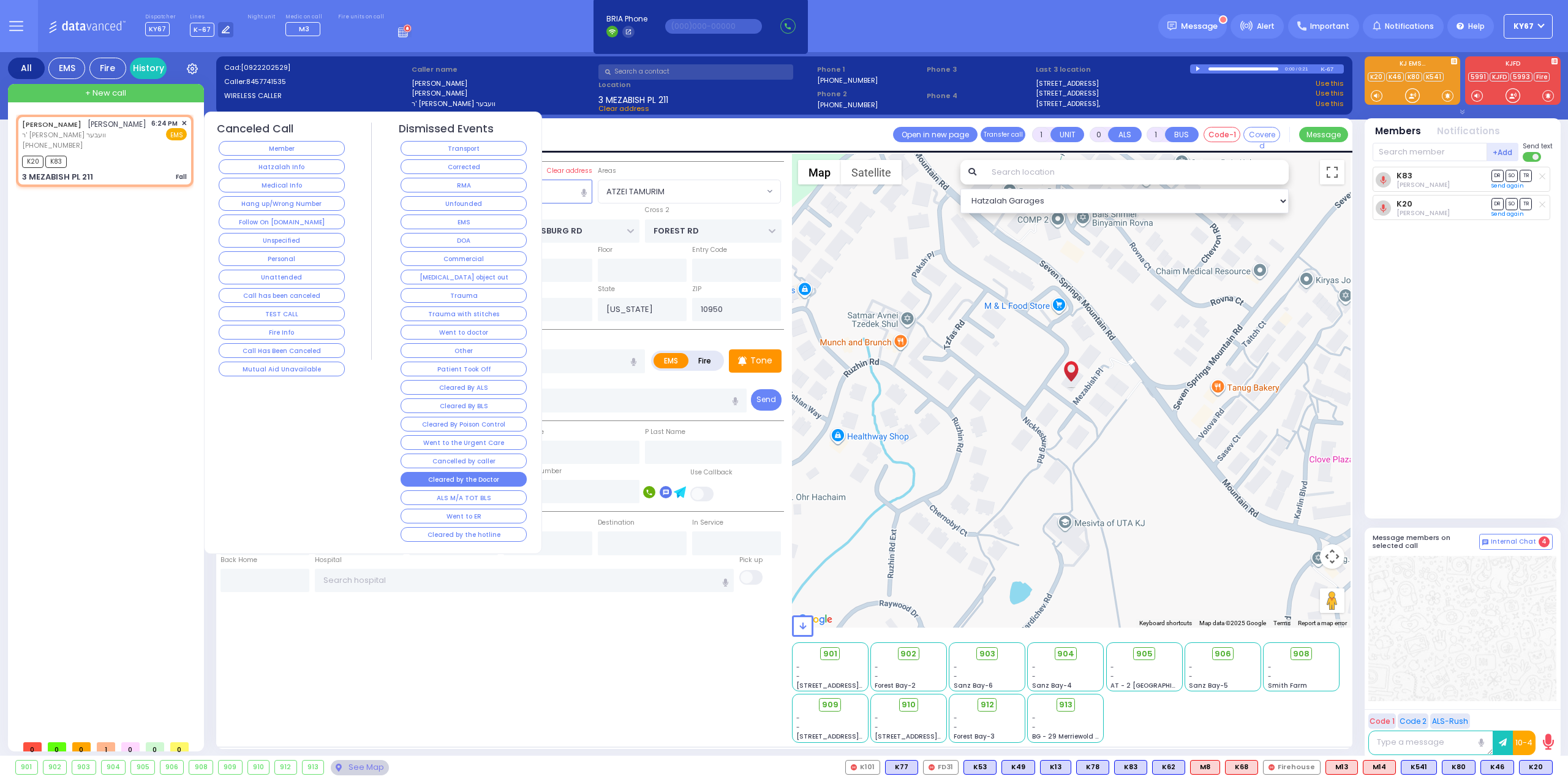
click at [489, 473] on button "Cleared by the Doctor" at bounding box center [463, 479] width 126 height 15
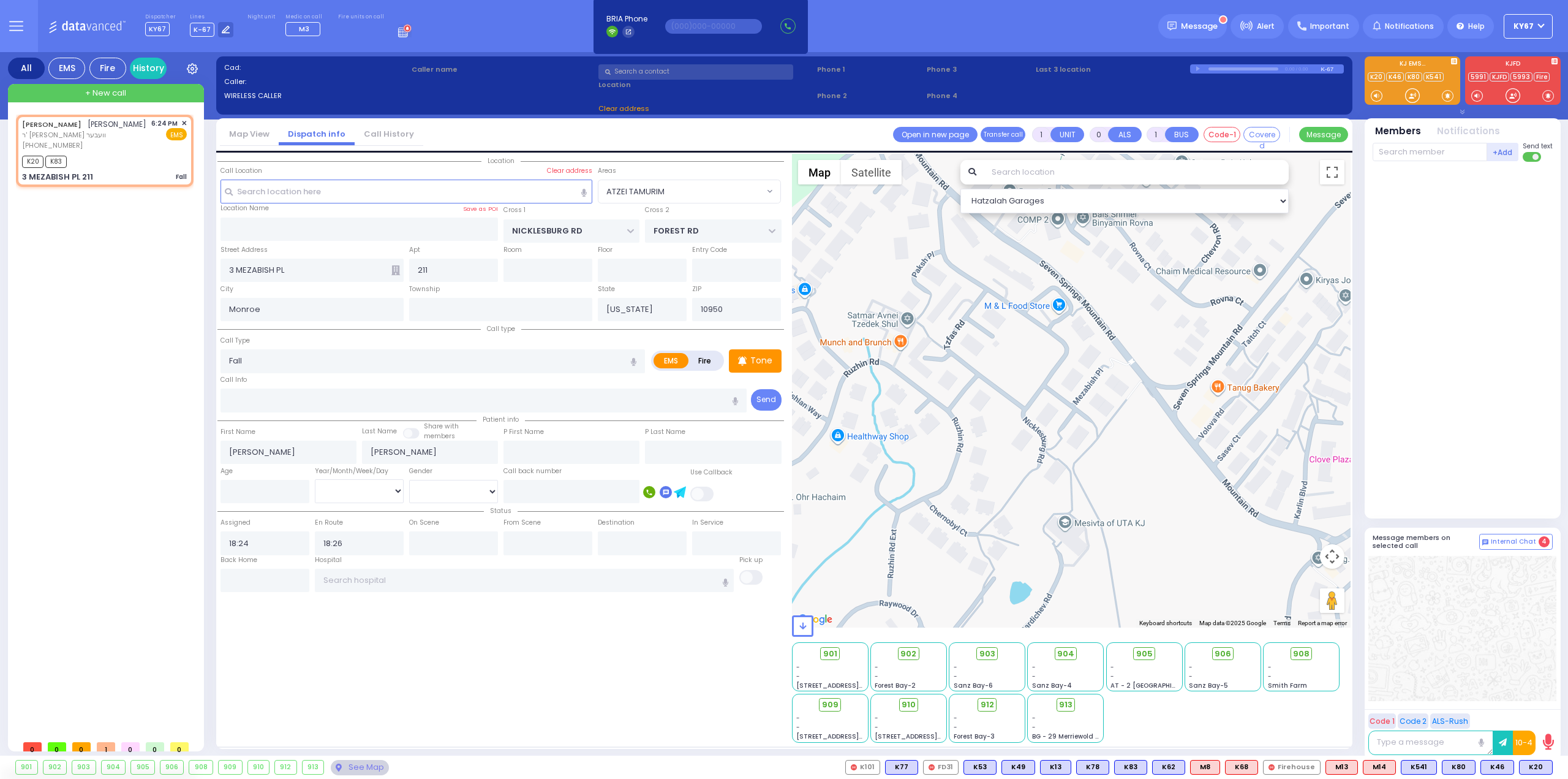
select select
radio input "true"
select select
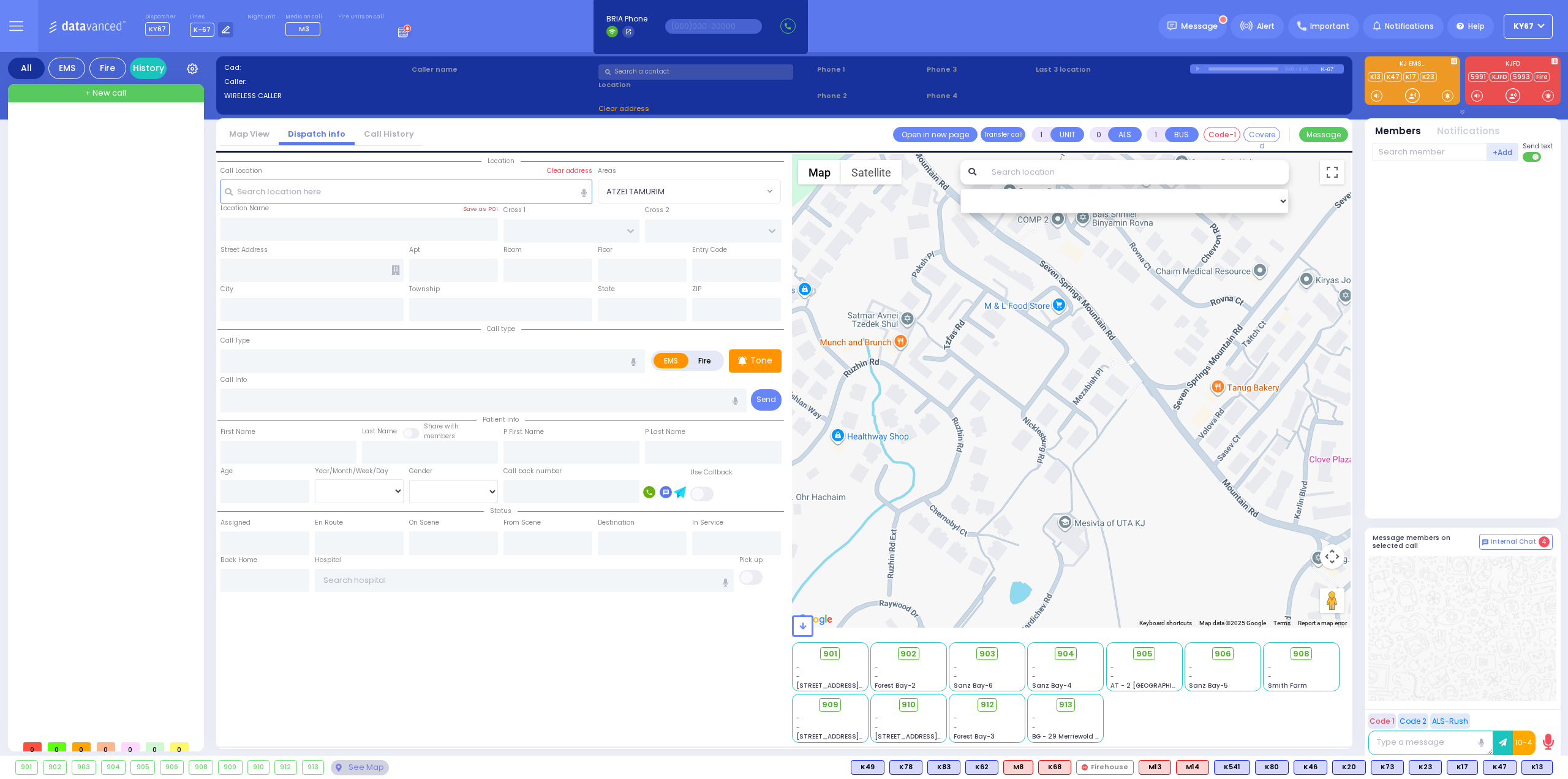
click at [450, 21] on div "Dispatcher KY67 shift has started. Are you ? Lines K-67" at bounding box center [784, 26] width 1568 height 52
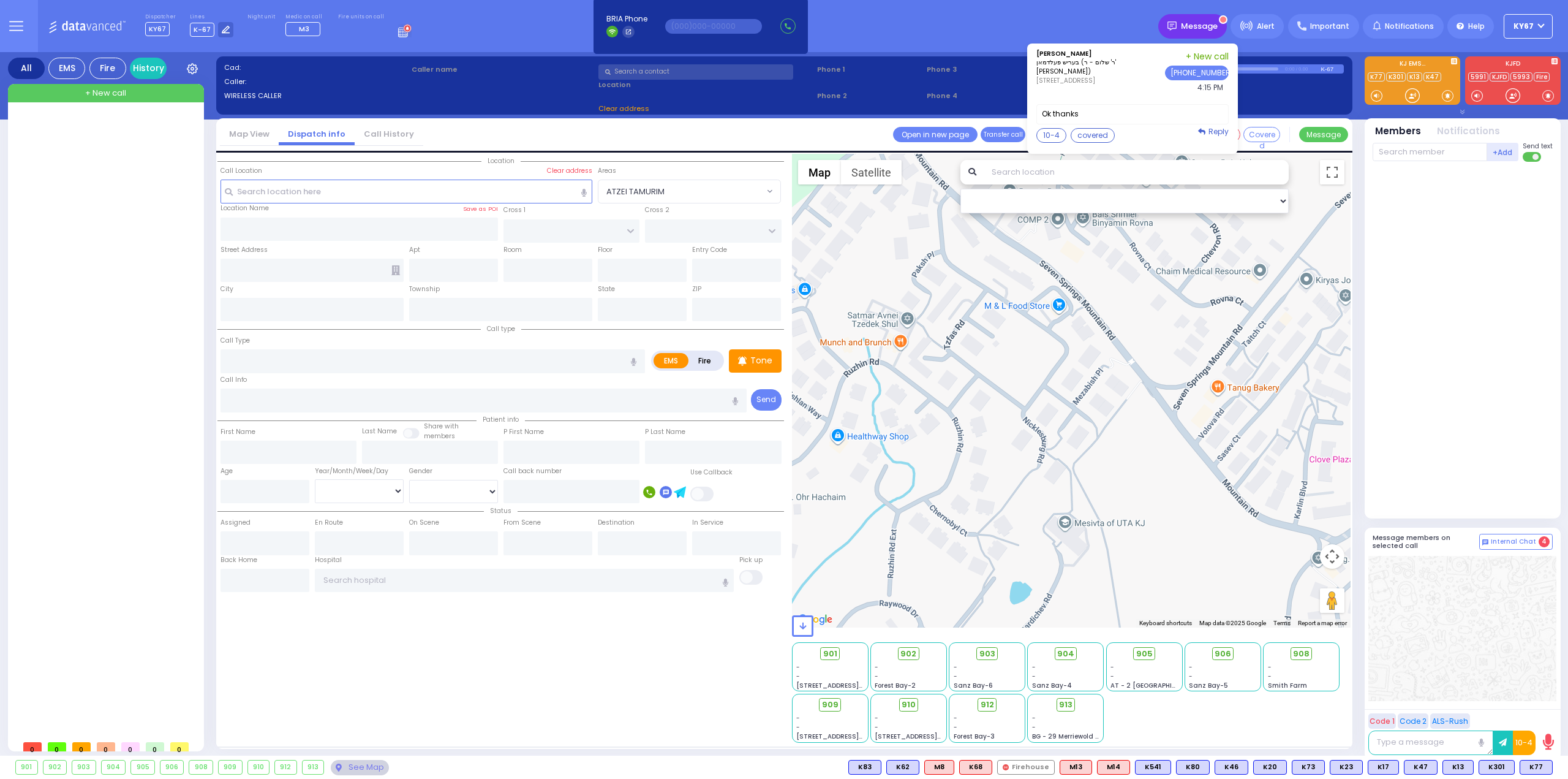
click at [1192, 23] on span "Message" at bounding box center [1200, 26] width 37 height 12
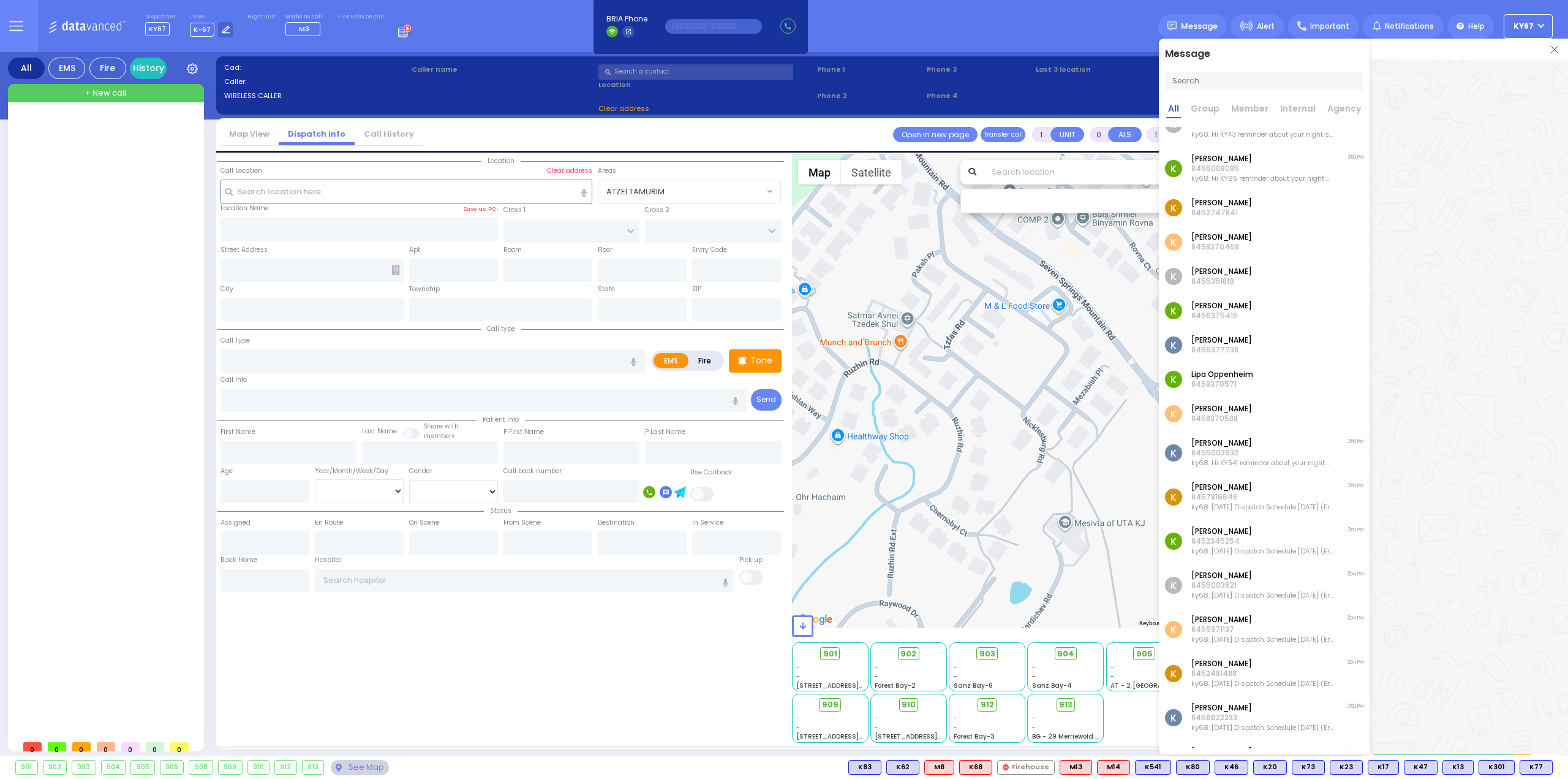
scroll to position [571, 0]
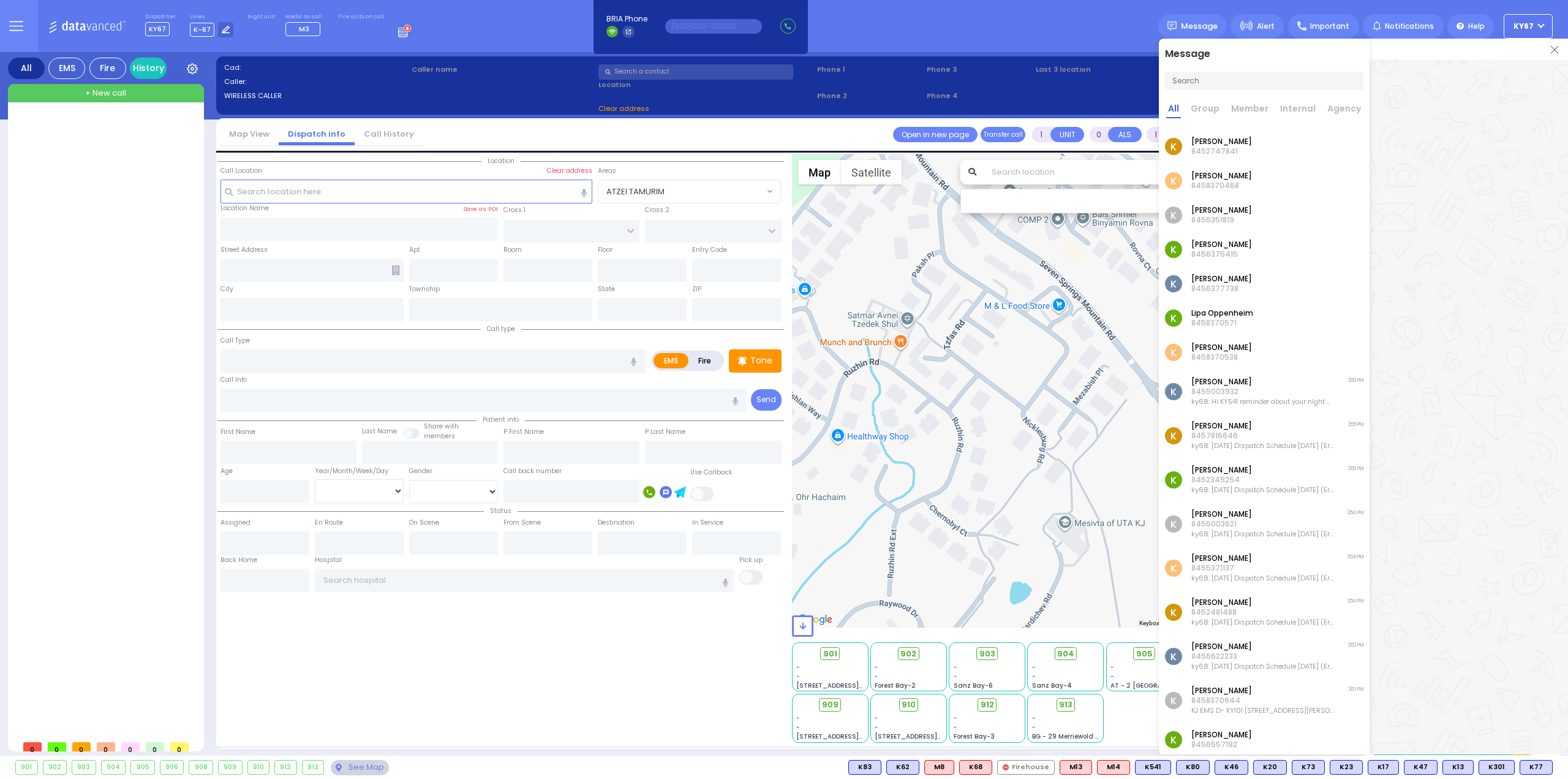
click at [1256, 666] on p "ky68: [DATE] Dispatch Schedule [DATE] (Erev): 05:00 PM – 07:00 PM — K67 07:00 P…" at bounding box center [1262, 666] width 142 height 10
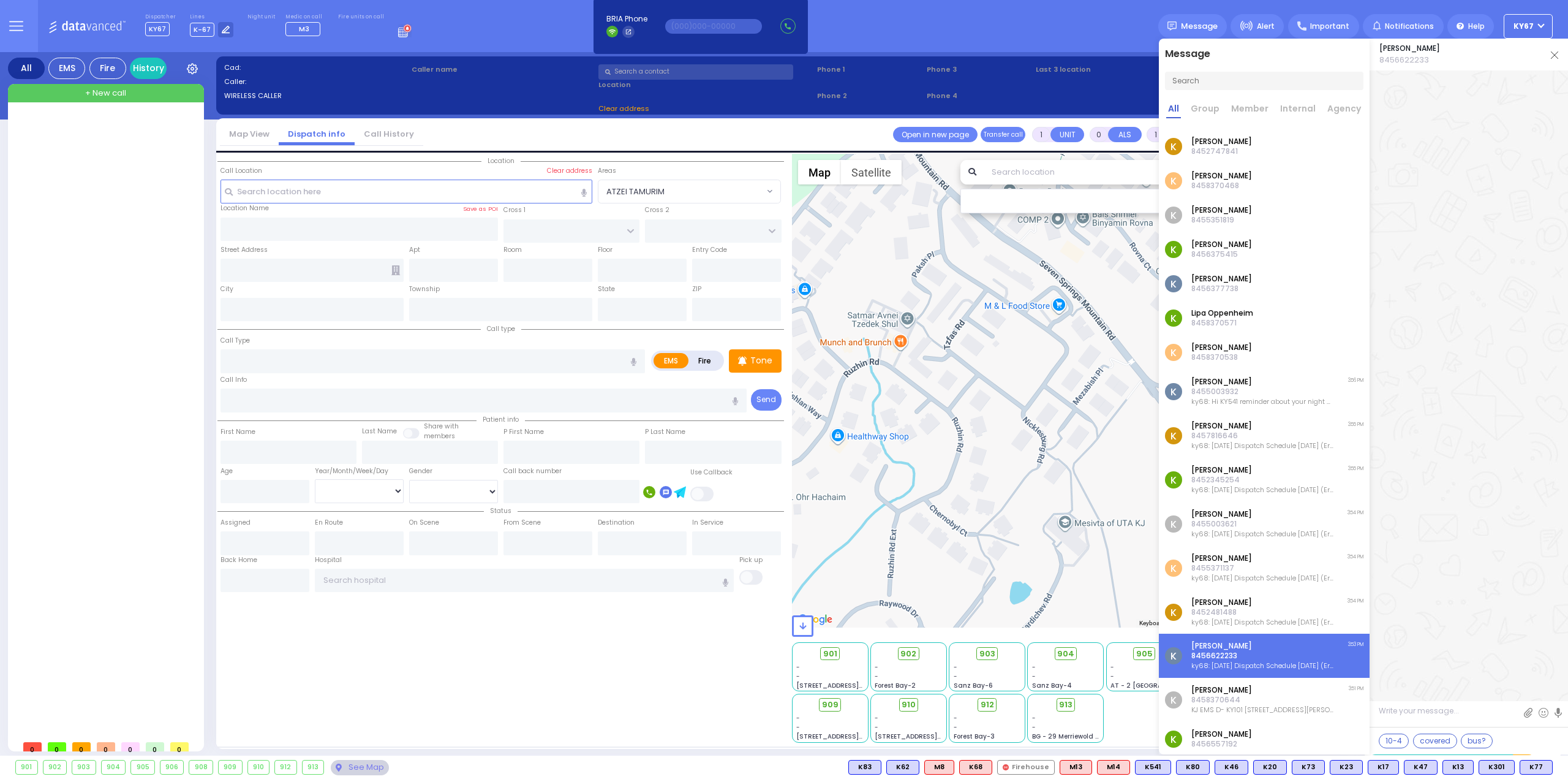
scroll to position [41649, 0]
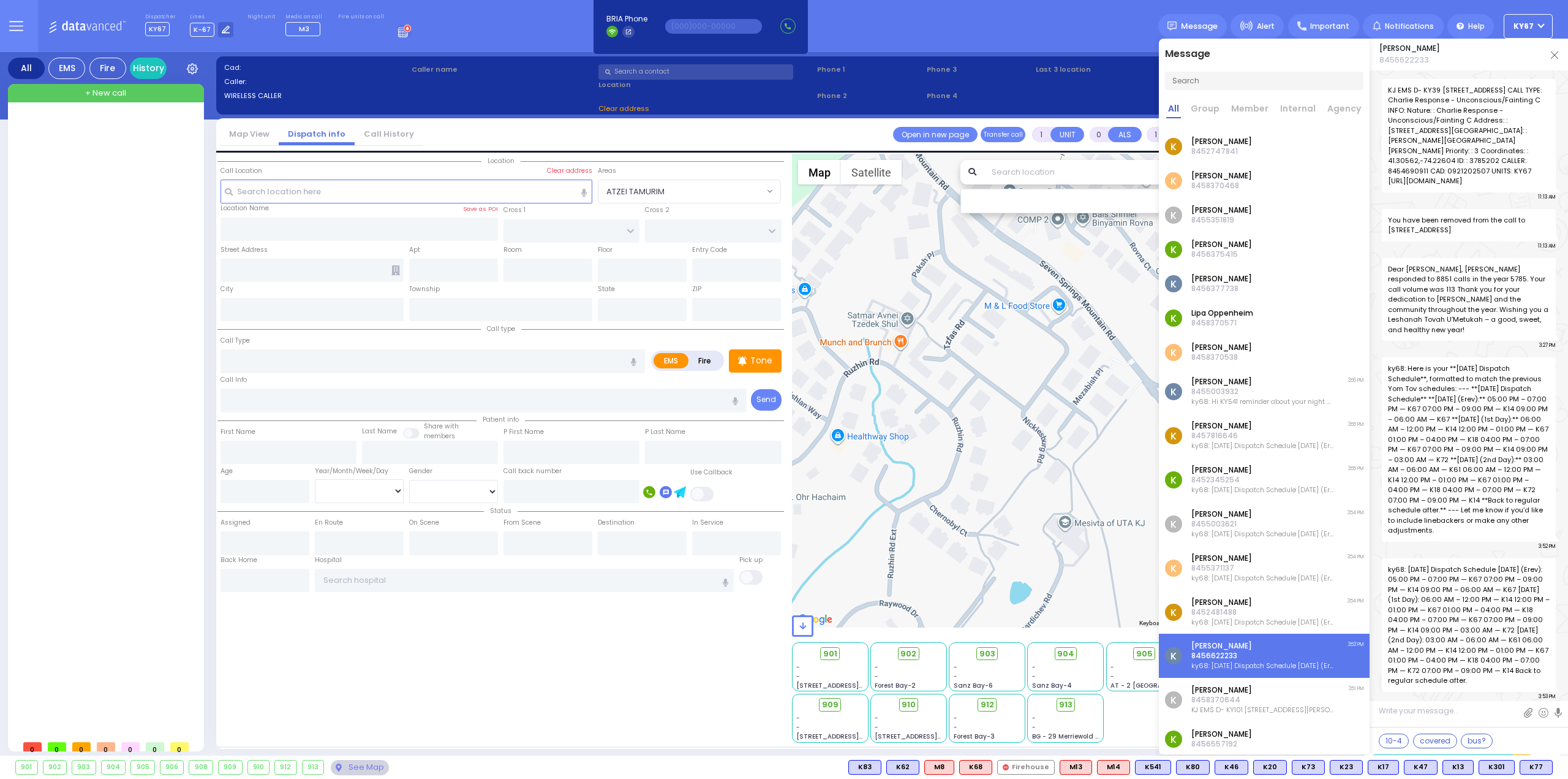
drag, startPoint x: 1388, startPoint y: 568, endPoint x: 1517, endPoint y: 680, distance: 170.8
click at [1517, 680] on span "ky68: [DATE] Dispatch Schedule [DATE] (Erev): 05:00 PM – 07:00 PM — K67 07:00 P…" at bounding box center [1469, 625] width 174 height 133
copy span "ky68: [DATE] Dispatch Schedule [DATE] (Erev): 05:00 PM – 07:00 PM — K67 07:00 P…"
click at [952, 38] on div "Dispatcher KY67 shift has started. Are you ? Lines K-67" at bounding box center [784, 26] width 1568 height 52
click at [1555, 55] on img at bounding box center [1555, 55] width 7 height 7
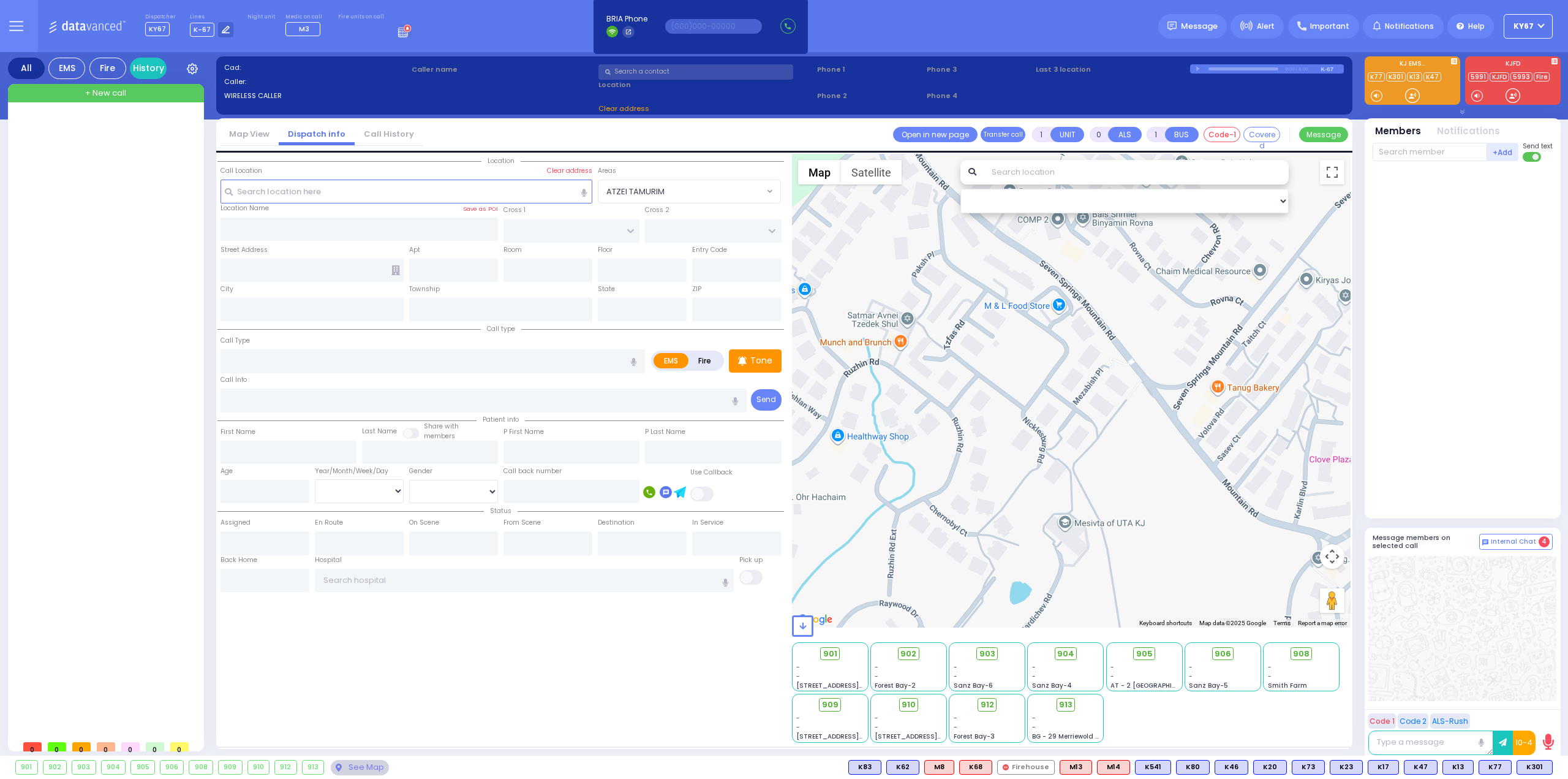
click at [358, 694] on div "Location All areas" at bounding box center [501, 448] width 567 height 589
select select
